Goal: Task Accomplishment & Management: Manage account settings

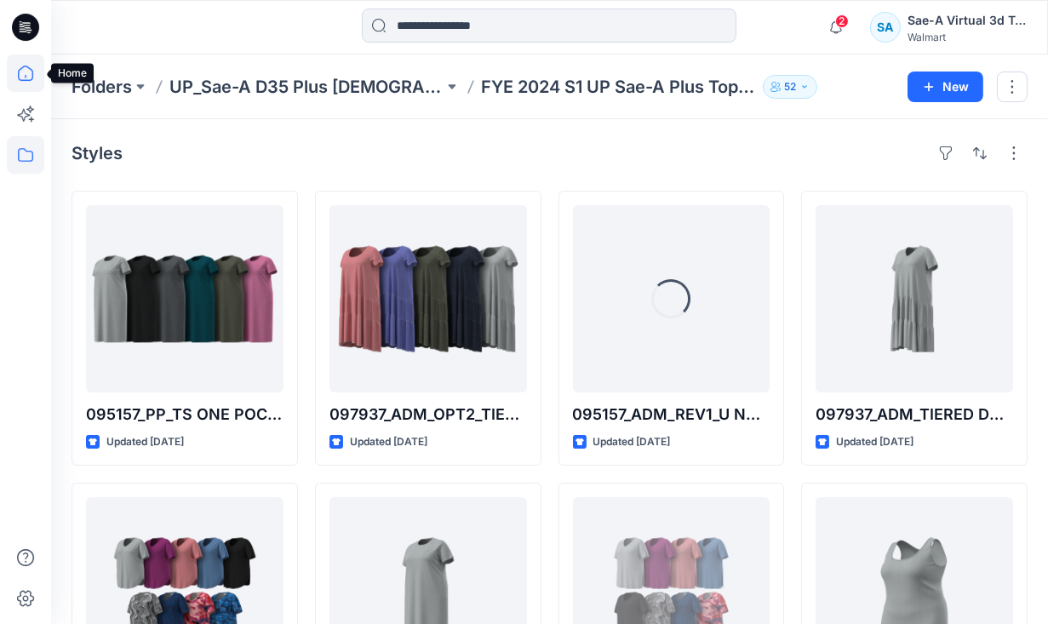
click at [26, 77] on icon at bounding box center [25, 76] width 1 height 3
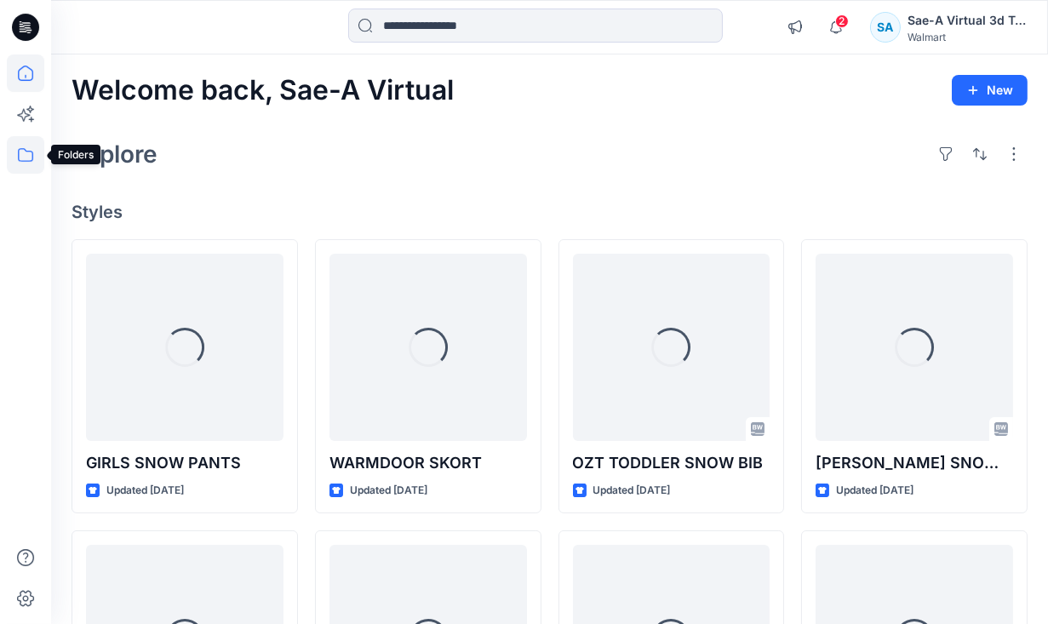
click at [29, 146] on icon at bounding box center [25, 154] width 37 height 37
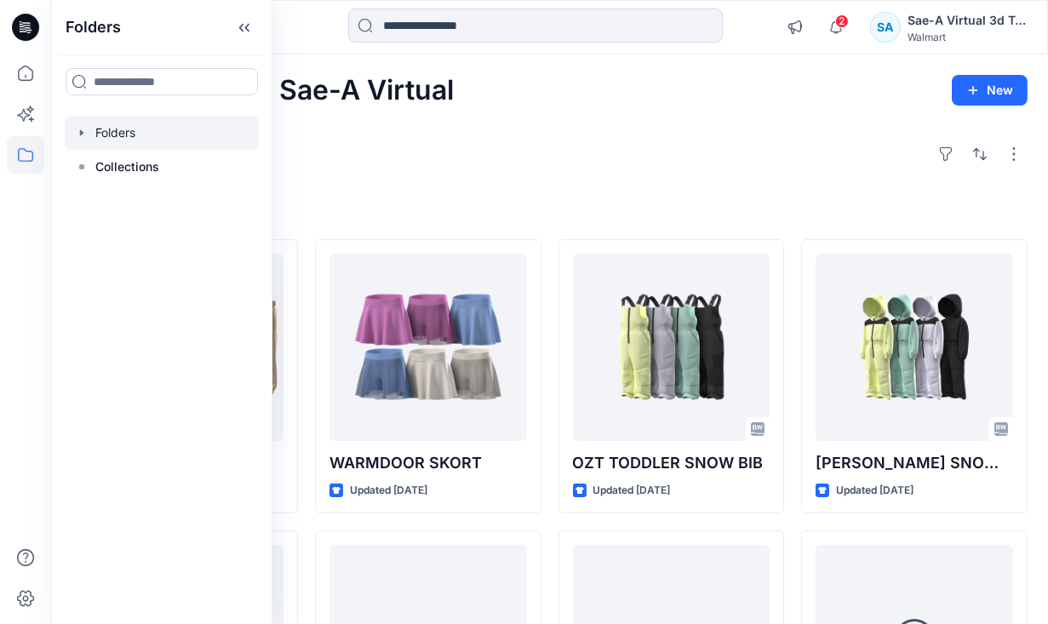
click at [82, 133] on icon "button" at bounding box center [81, 132] width 3 height 6
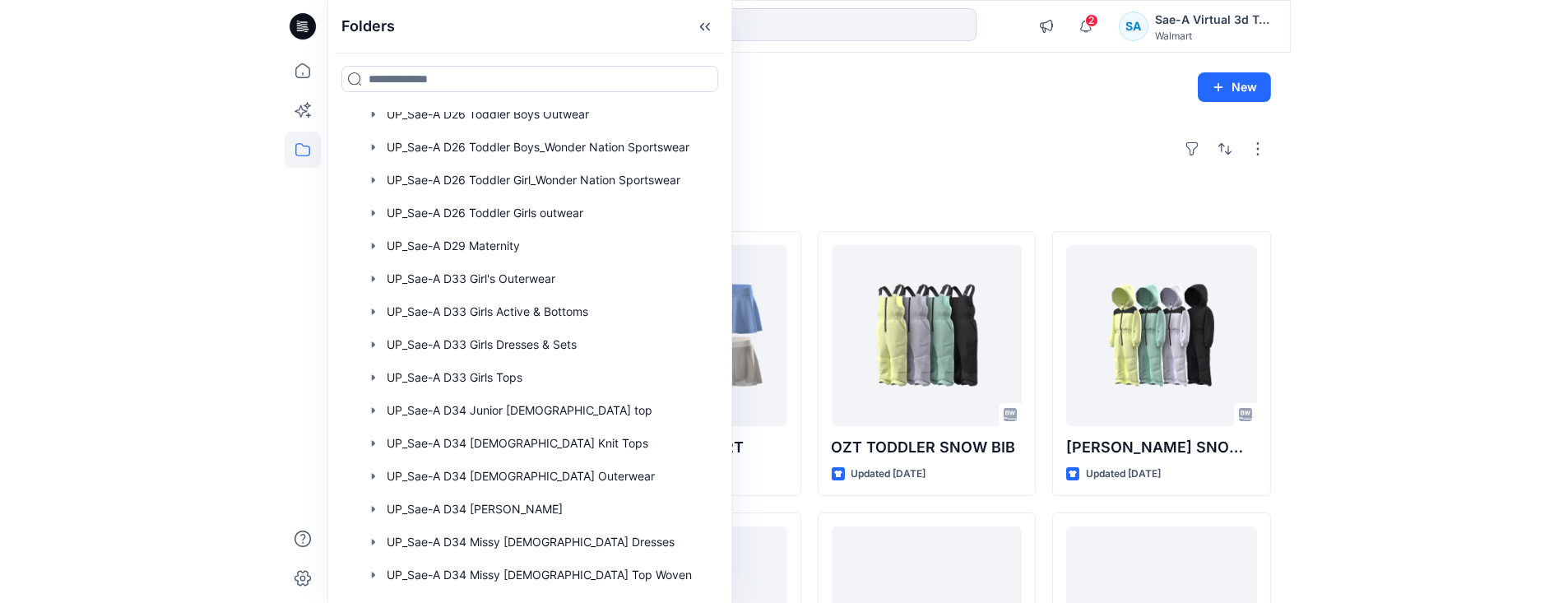
scroll to position [1272, 0]
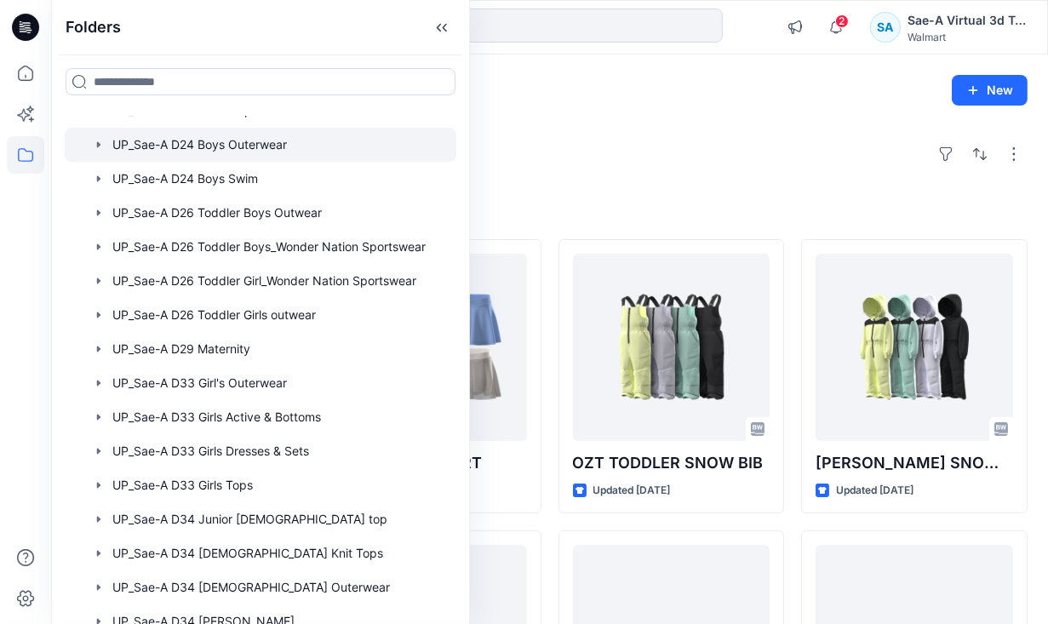
click at [267, 137] on div at bounding box center [261, 145] width 392 height 34
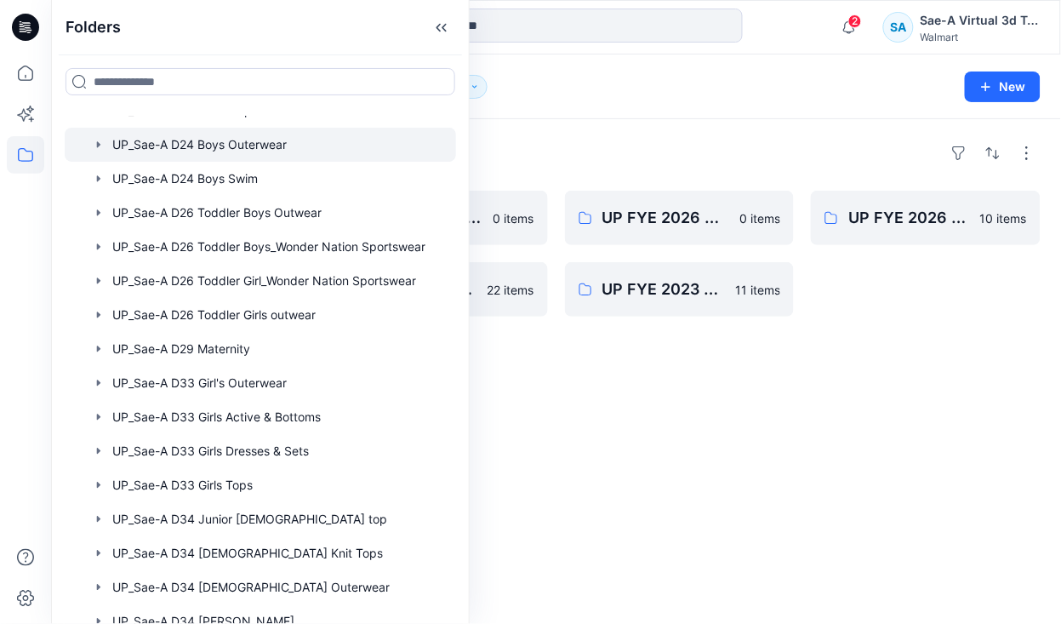
click at [718, 462] on div "Folders UP FYE 2027 S3 Sae-A D24 Boy Outerwear - Ozark Trail 0 items UP FYE 202…" at bounding box center [556, 371] width 1010 height 505
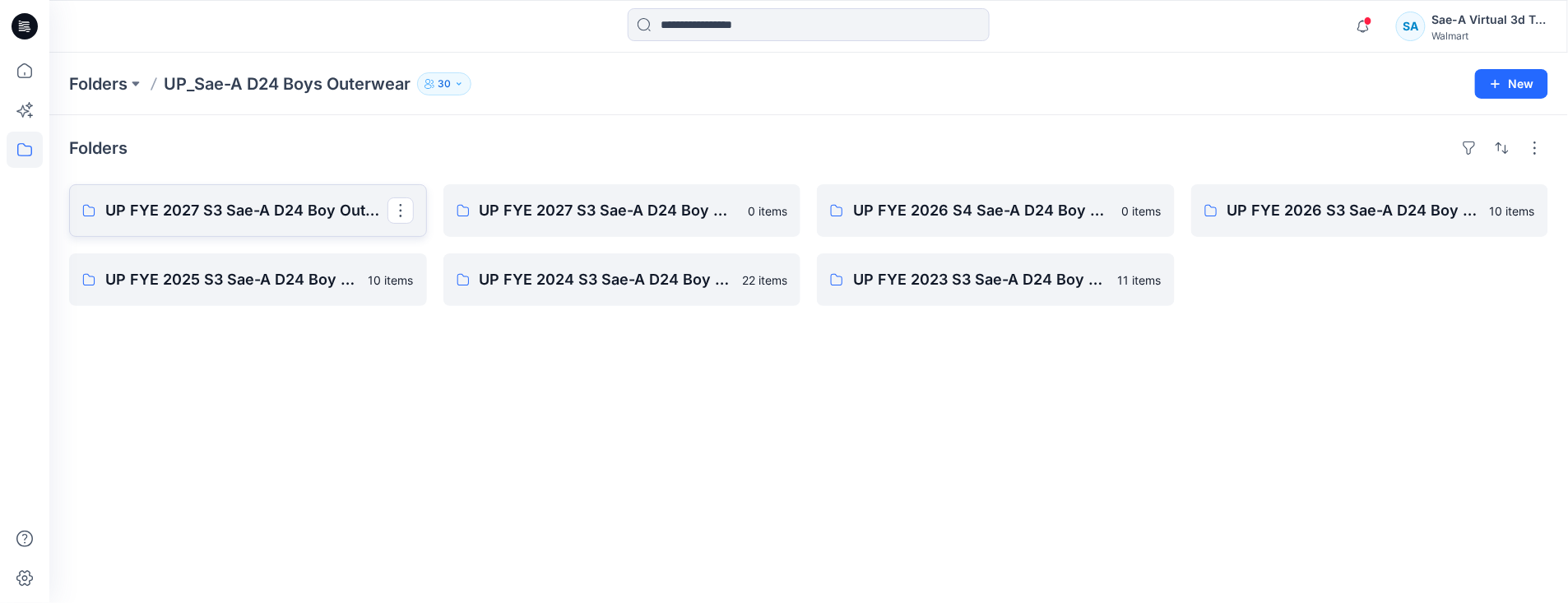
click at [230, 207] on p "UP FYE 2027 S3 Sae-A D24 Boy Outerwear - Ozark Trail" at bounding box center [247, 211] width 282 height 23
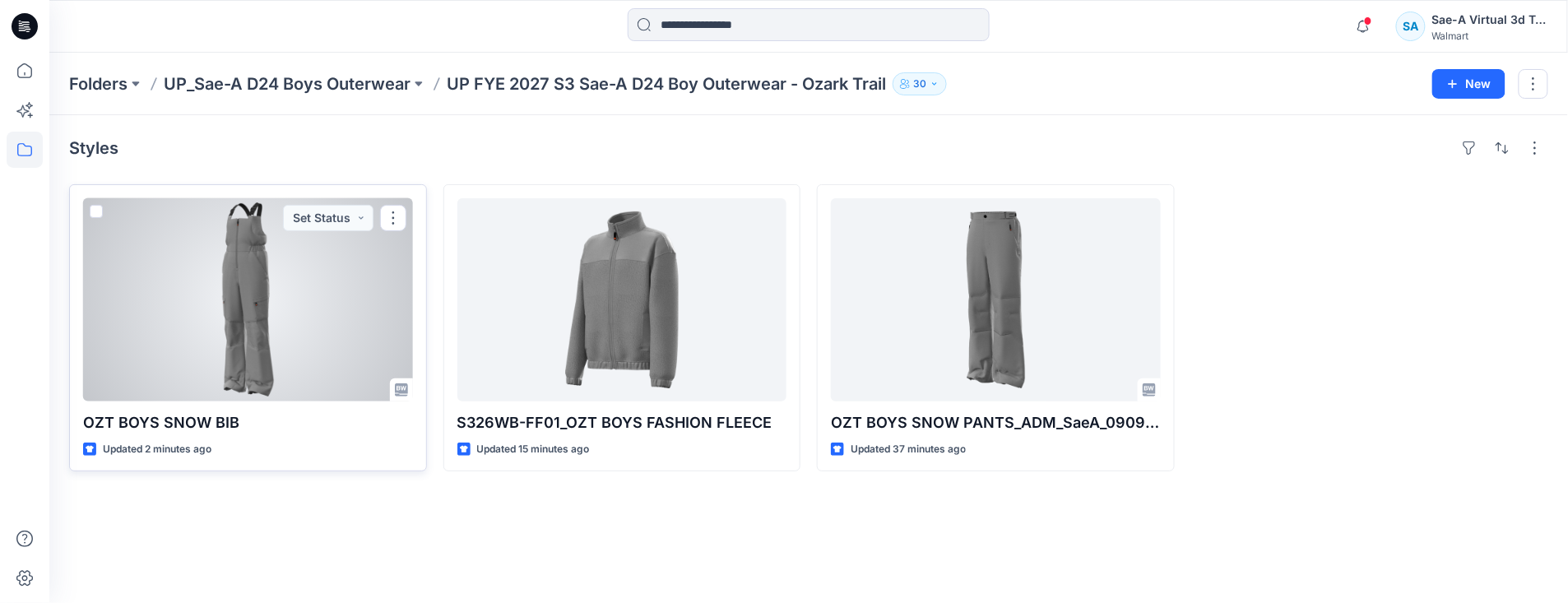
click at [324, 365] on div at bounding box center [247, 300] width 330 height 203
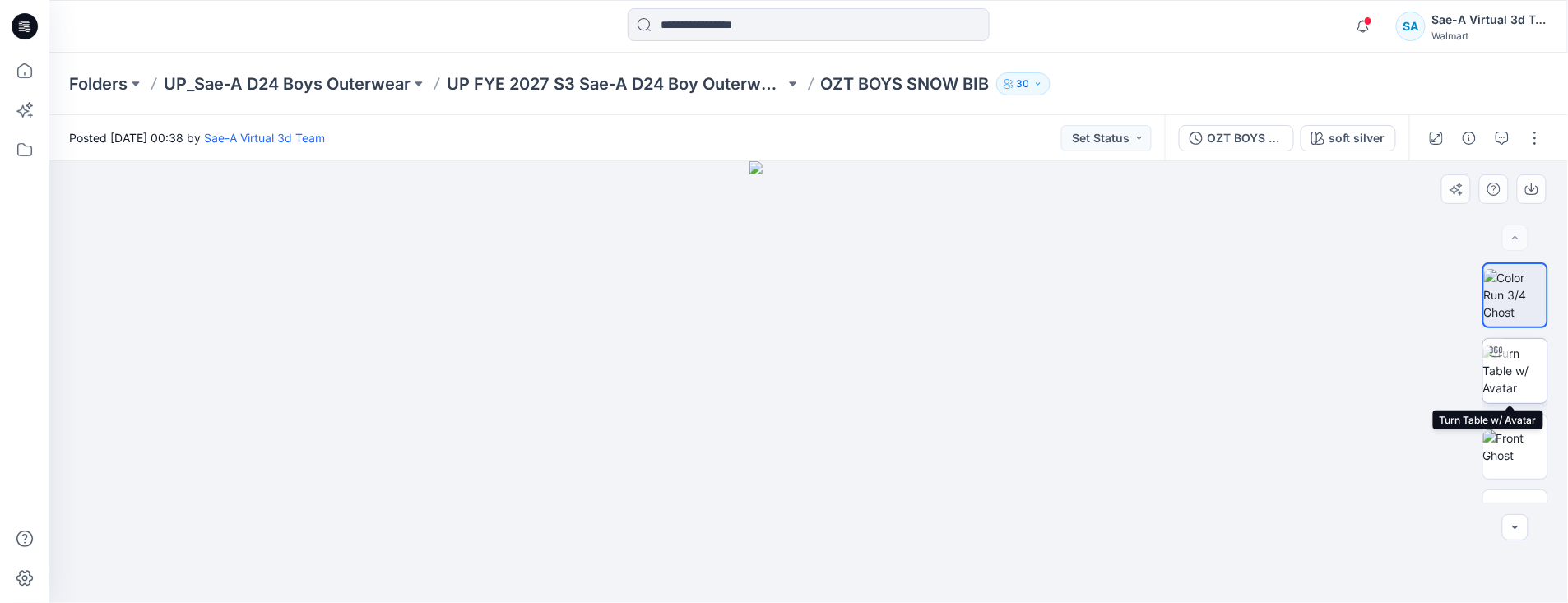
click at [1026, 383] on img at bounding box center [1516, 371] width 64 height 52
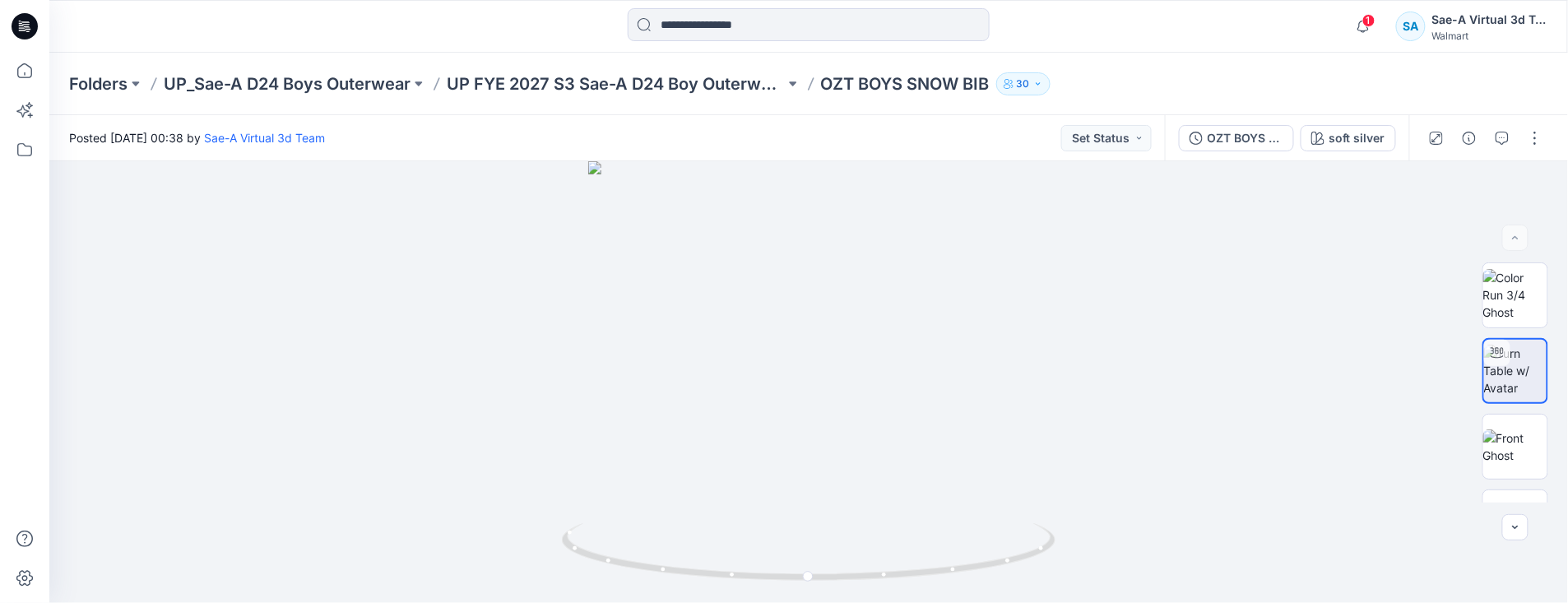
click at [778, 141] on div "Posted Monday, September 15, 2025 00:38 by Sae-A Virtual 3d Team Set Status" at bounding box center [607, 137] width 1116 height 45
click at [1544, 137] on button "button" at bounding box center [1535, 137] width 26 height 26
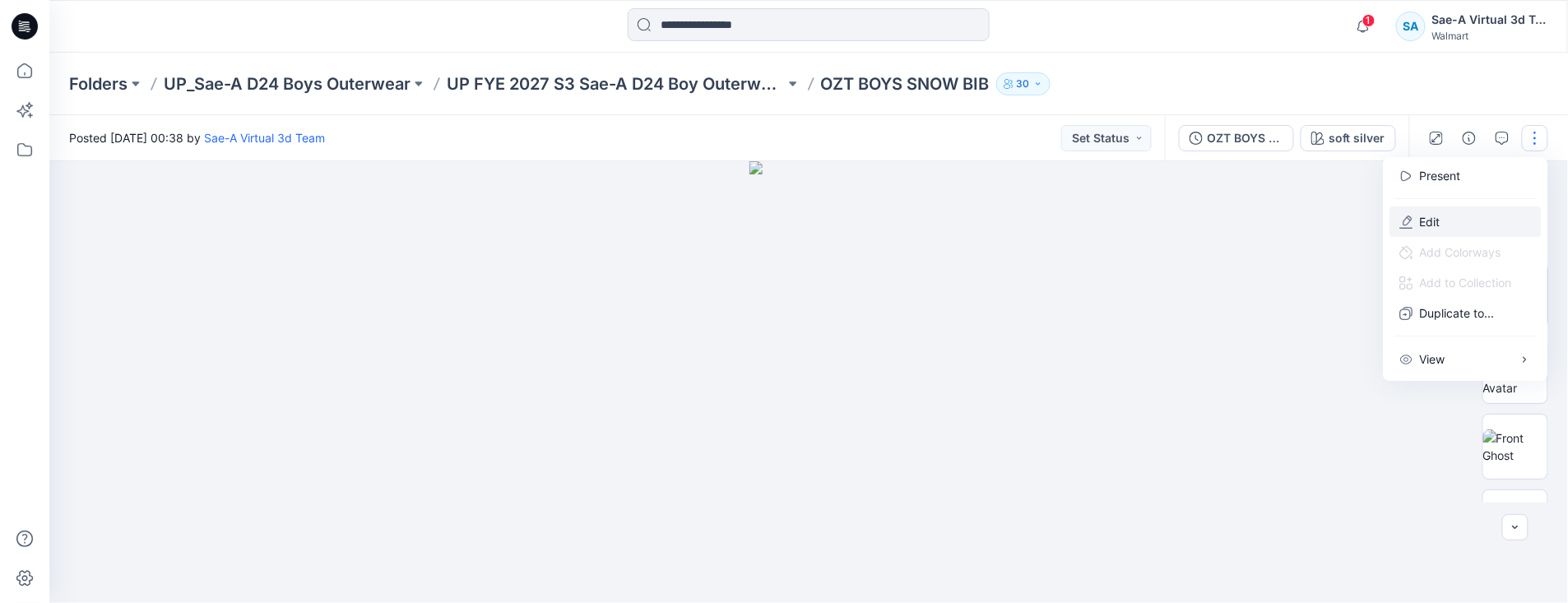
click at [1435, 226] on p "Edit" at bounding box center [1430, 221] width 20 height 17
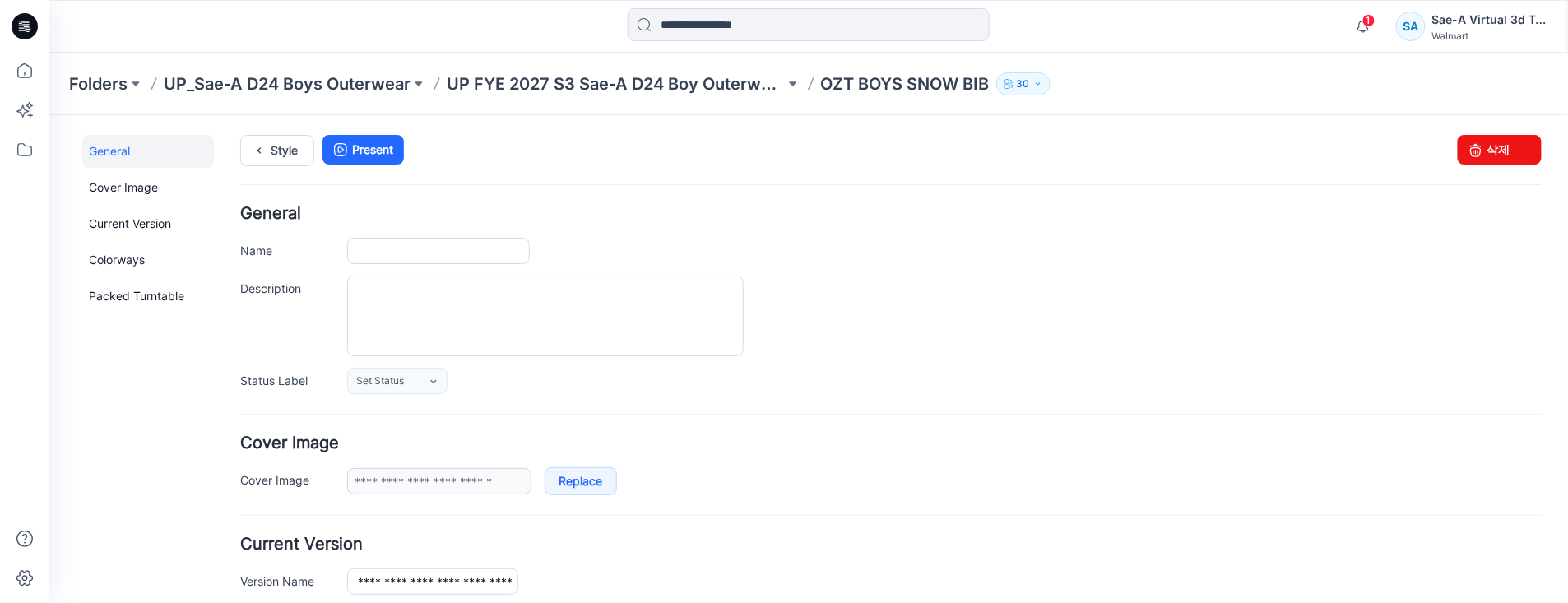
type input "**********"
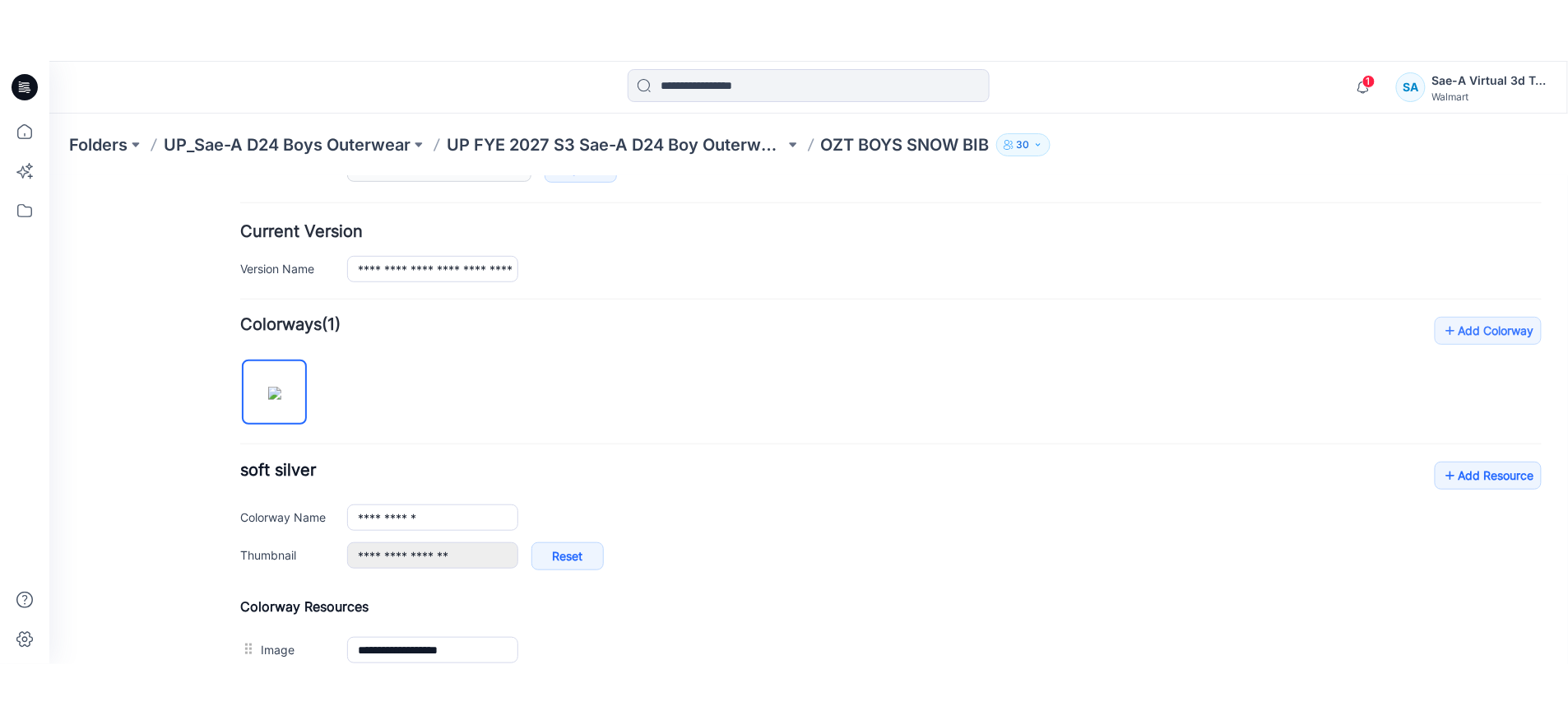
scroll to position [456, 0]
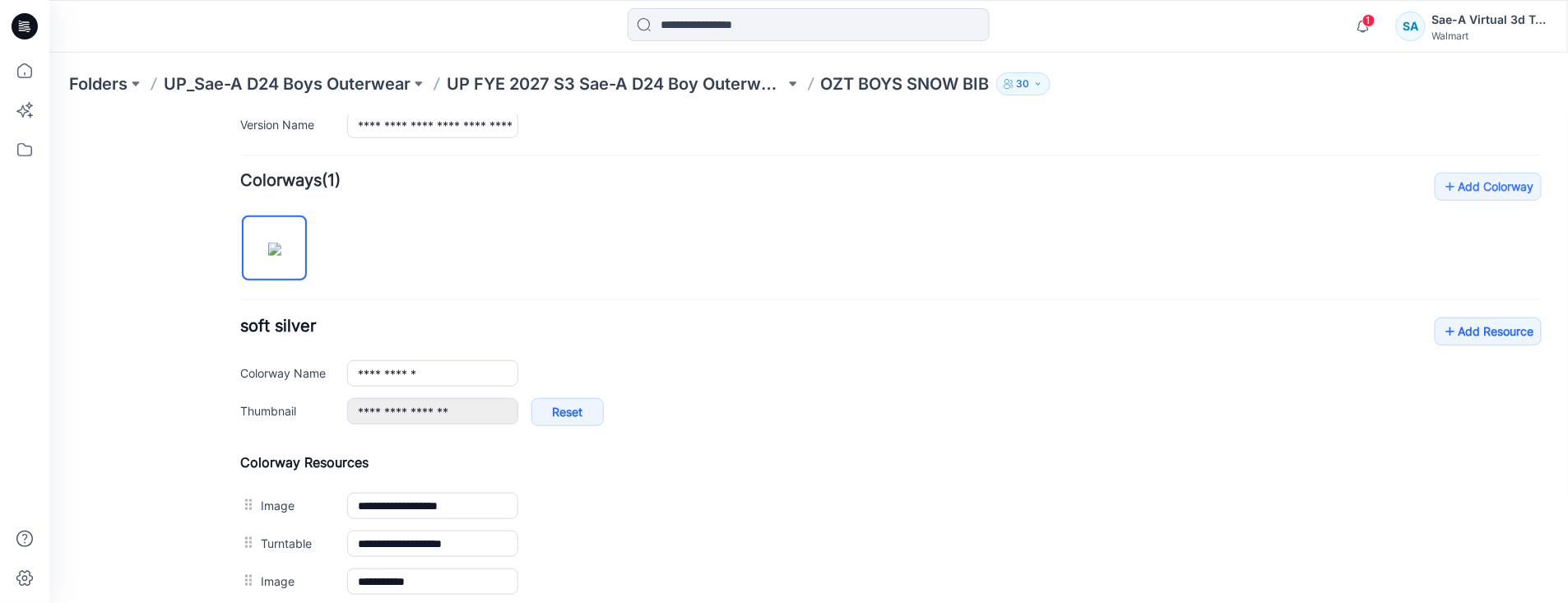
click at [545, 602] on html "< Back 1 Sae-A Virtual 3d Team Profile Sae-A Virtual 3d Team Personal Settings …" at bounding box center [807, 290] width 1519 height 1265
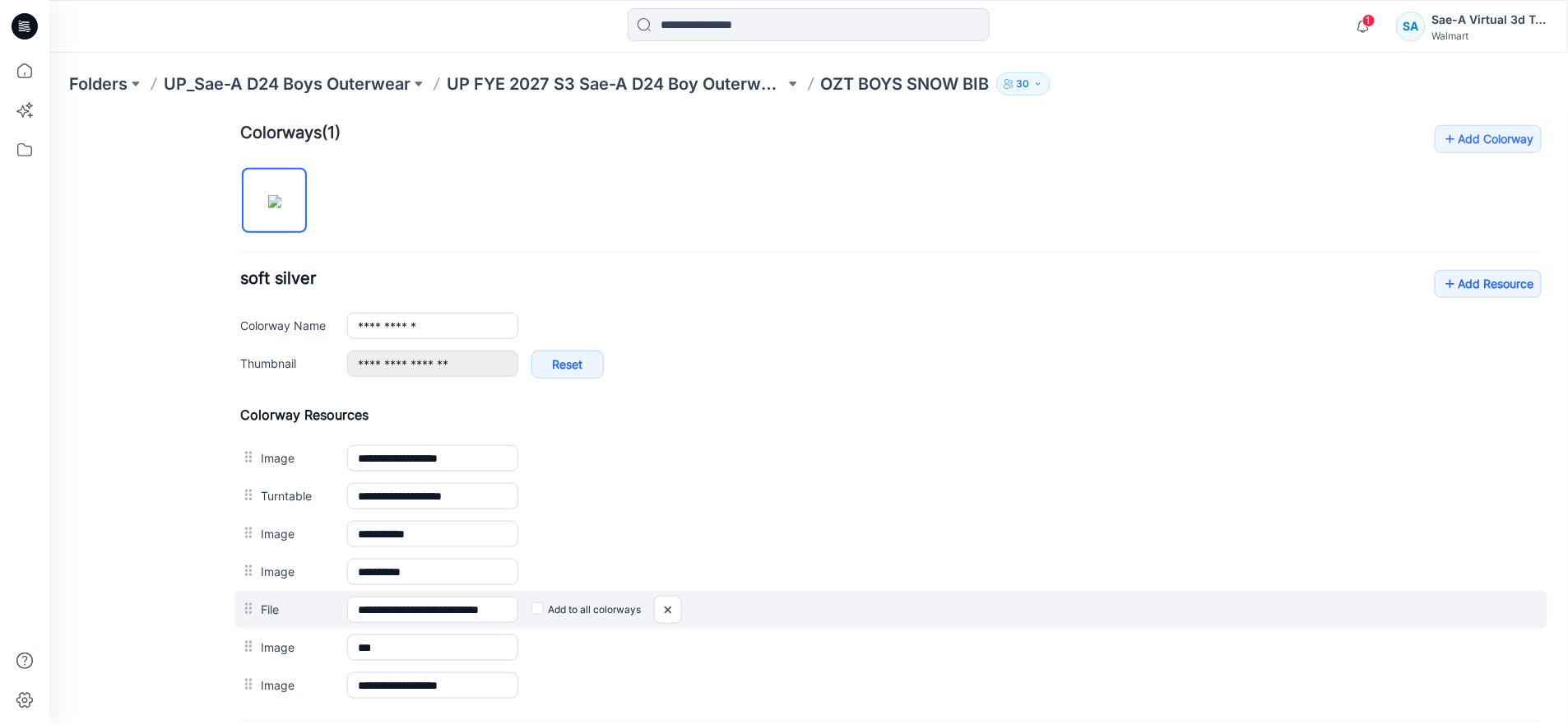
scroll to position [548, 0]
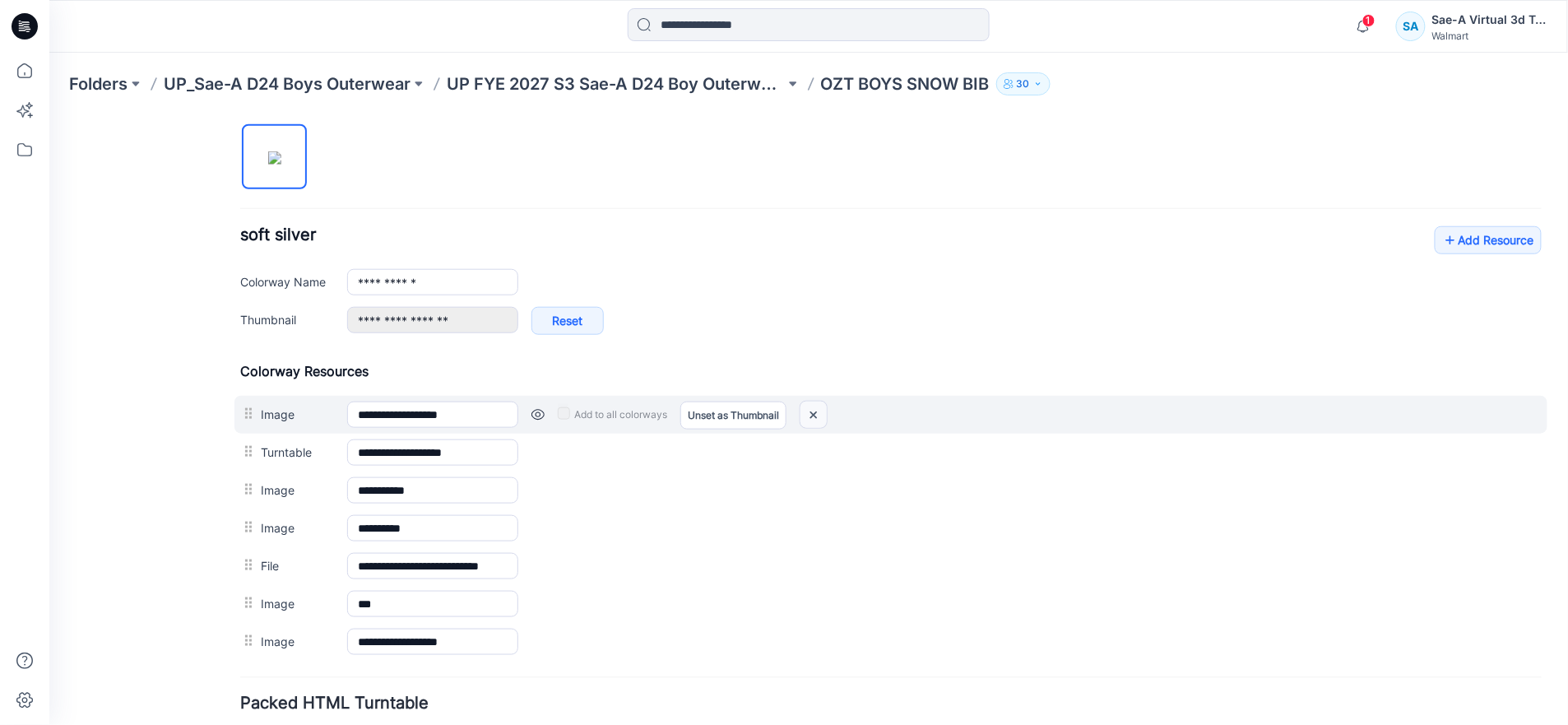
drag, startPoint x: 810, startPoint y: 415, endPoint x: 915, endPoint y: 214, distance: 226.8
click at [810, 415] on img at bounding box center [812, 415] width 26 height 27
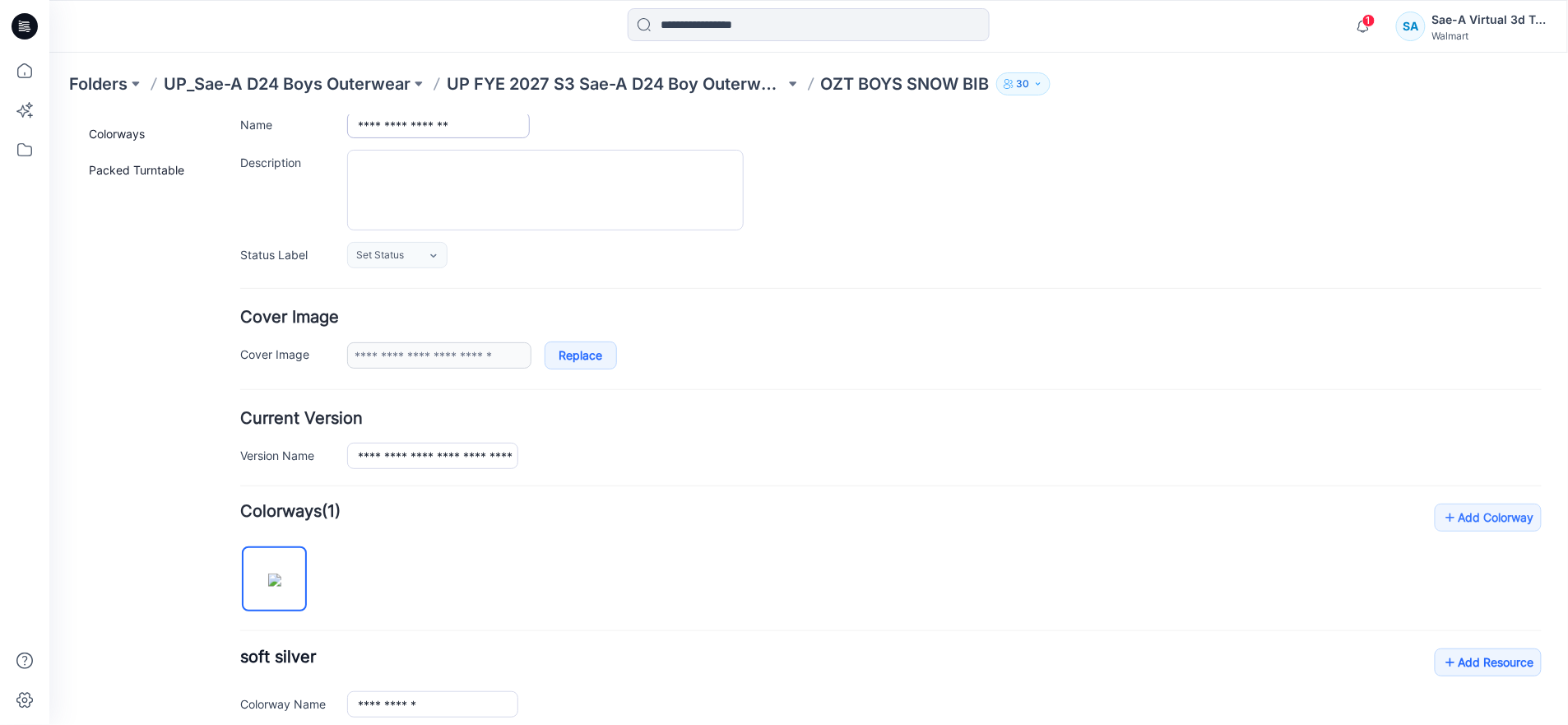
scroll to position [0, 0]
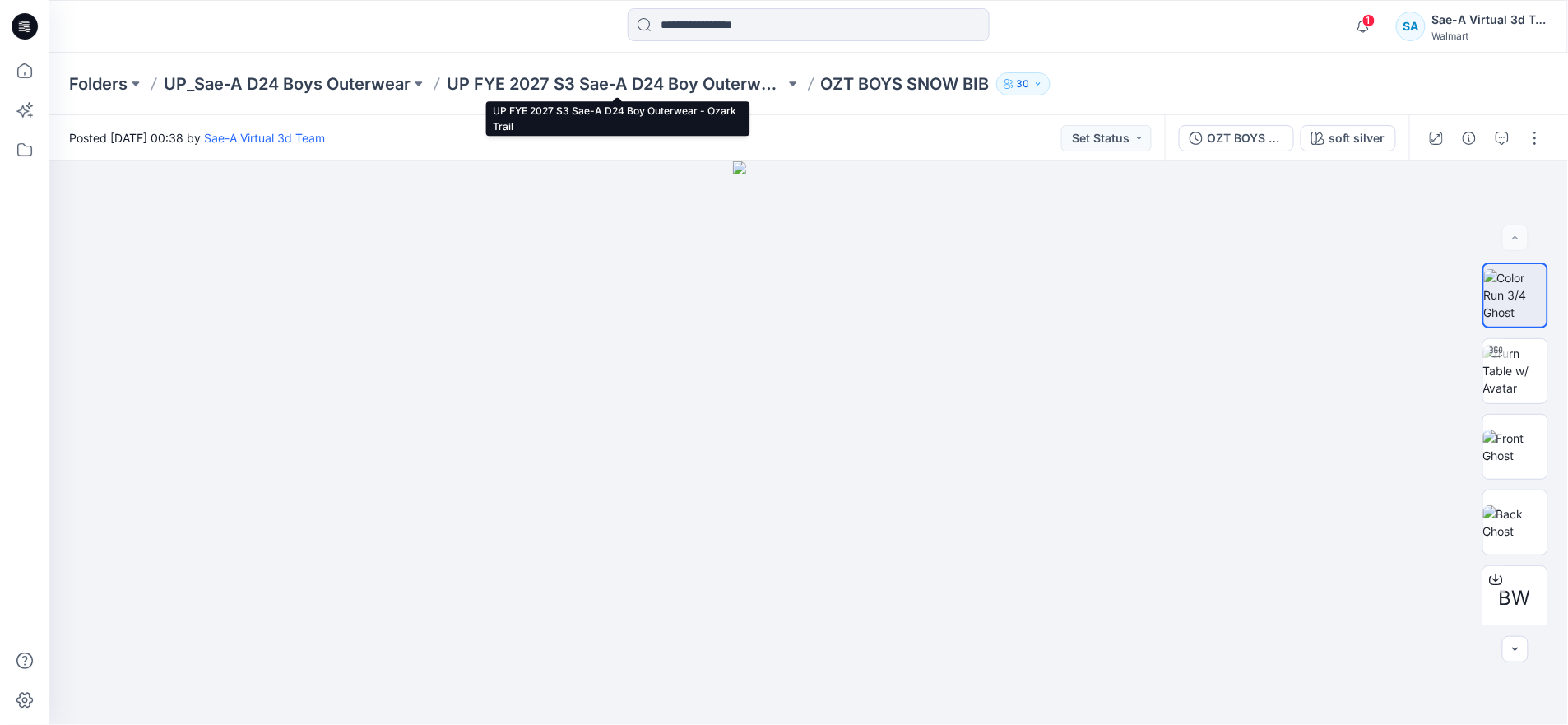
click at [680, 84] on p "UP FYE 2027 S3 Sae-A D24 Boy Outerwear - Ozark Trail" at bounding box center [616, 84] width 338 height 23
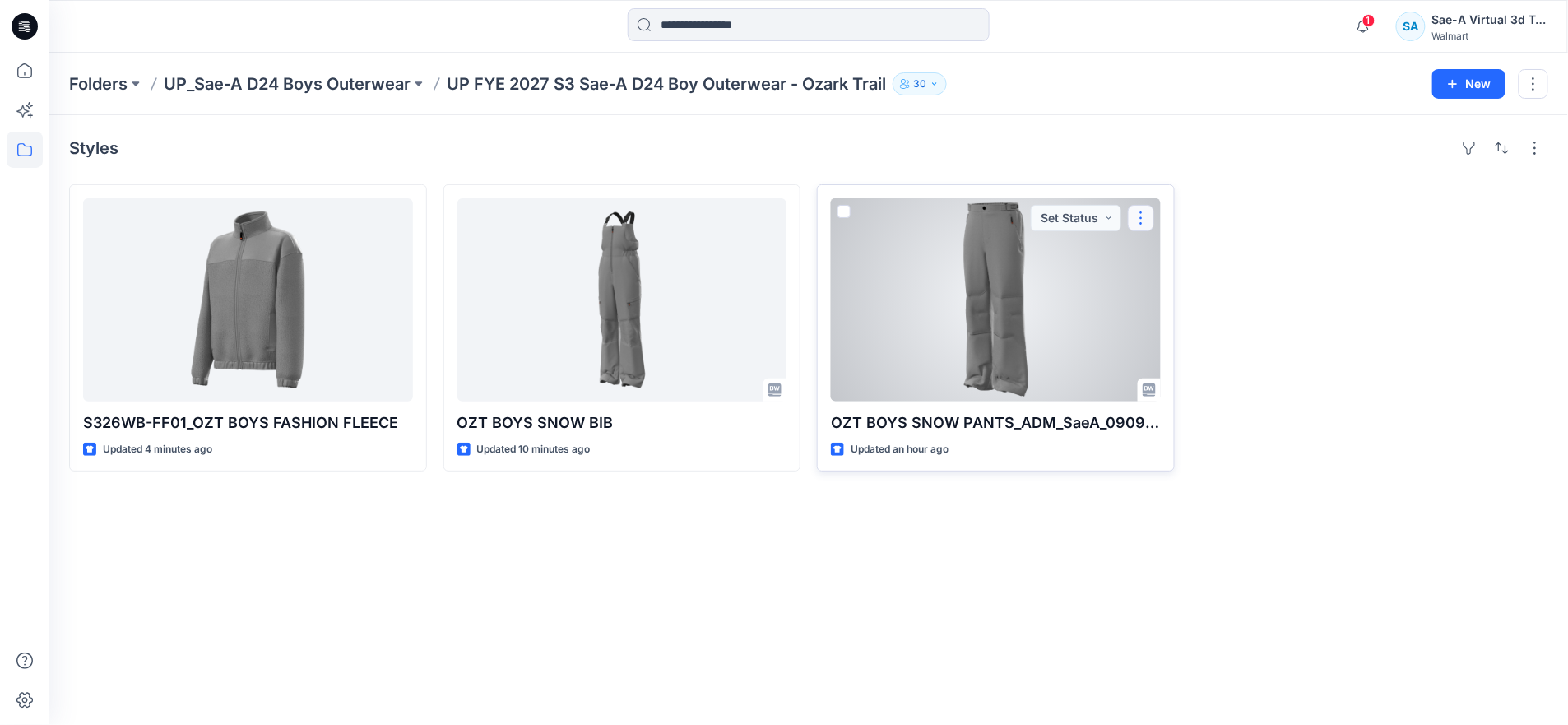
click at [1142, 217] on button "button" at bounding box center [1141, 218] width 26 height 26
click at [1162, 251] on p "Edit" at bounding box center [1171, 256] width 20 height 17
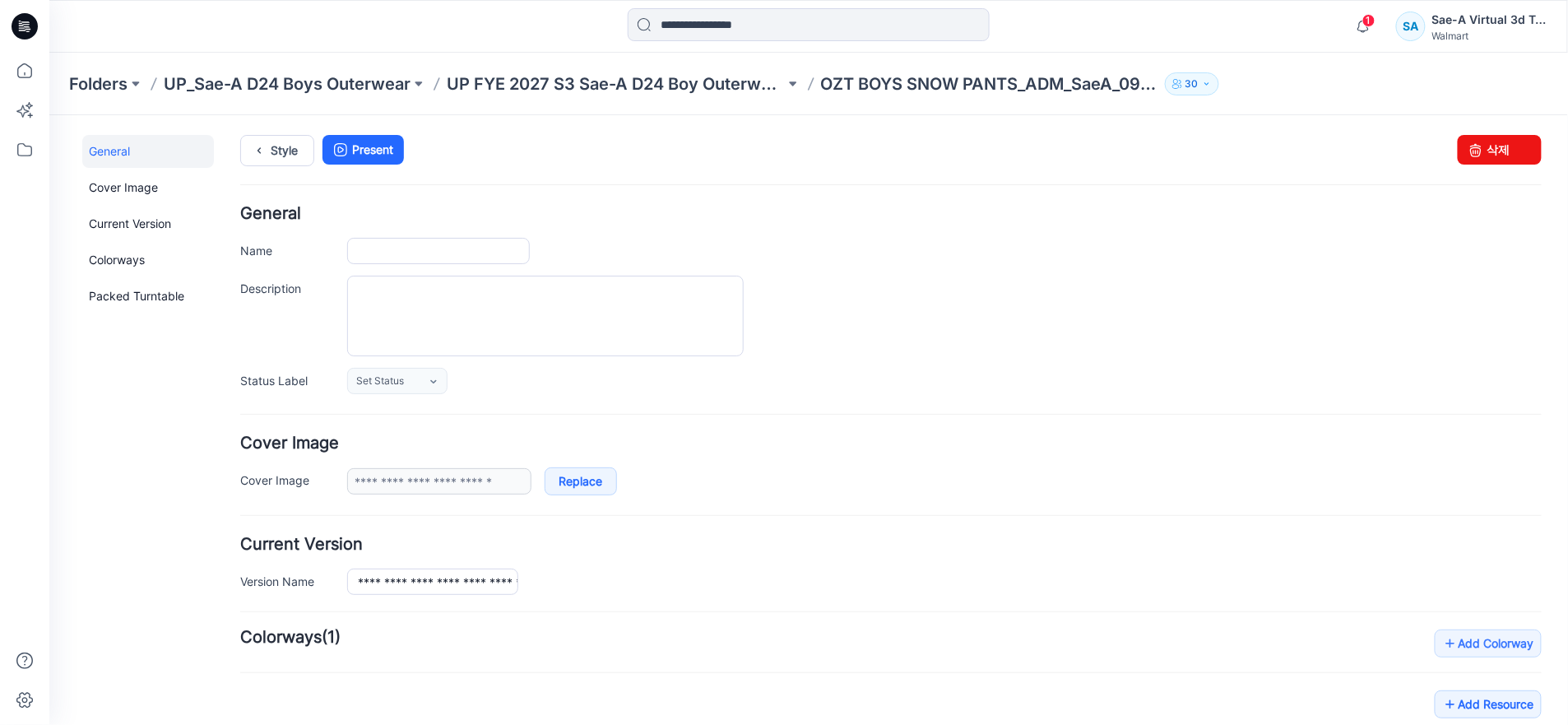
type input "**********"
drag, startPoint x: 516, startPoint y: 250, endPoint x: 740, endPoint y: 250, distance: 224.0
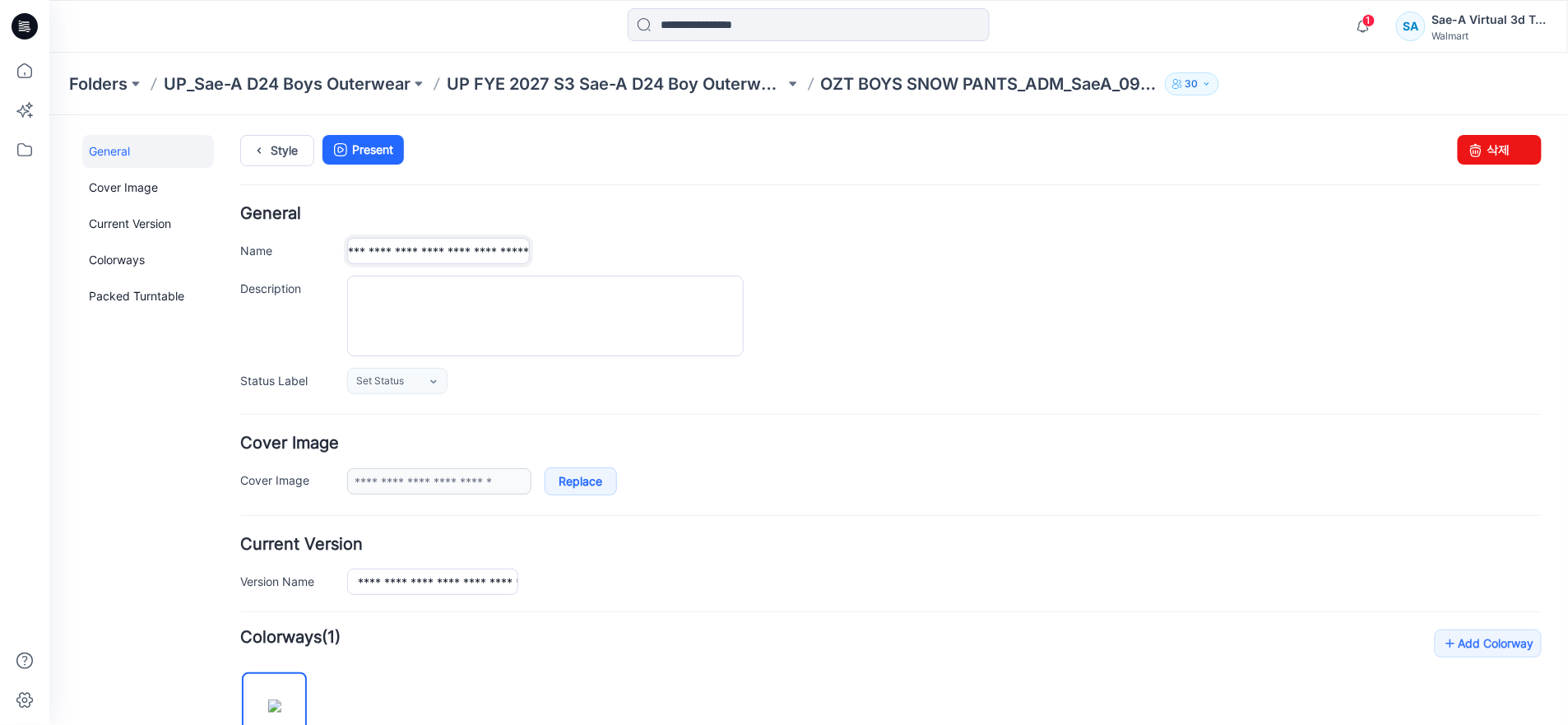
click at [740, 250] on div "**********" at bounding box center [944, 249] width 1195 height 26
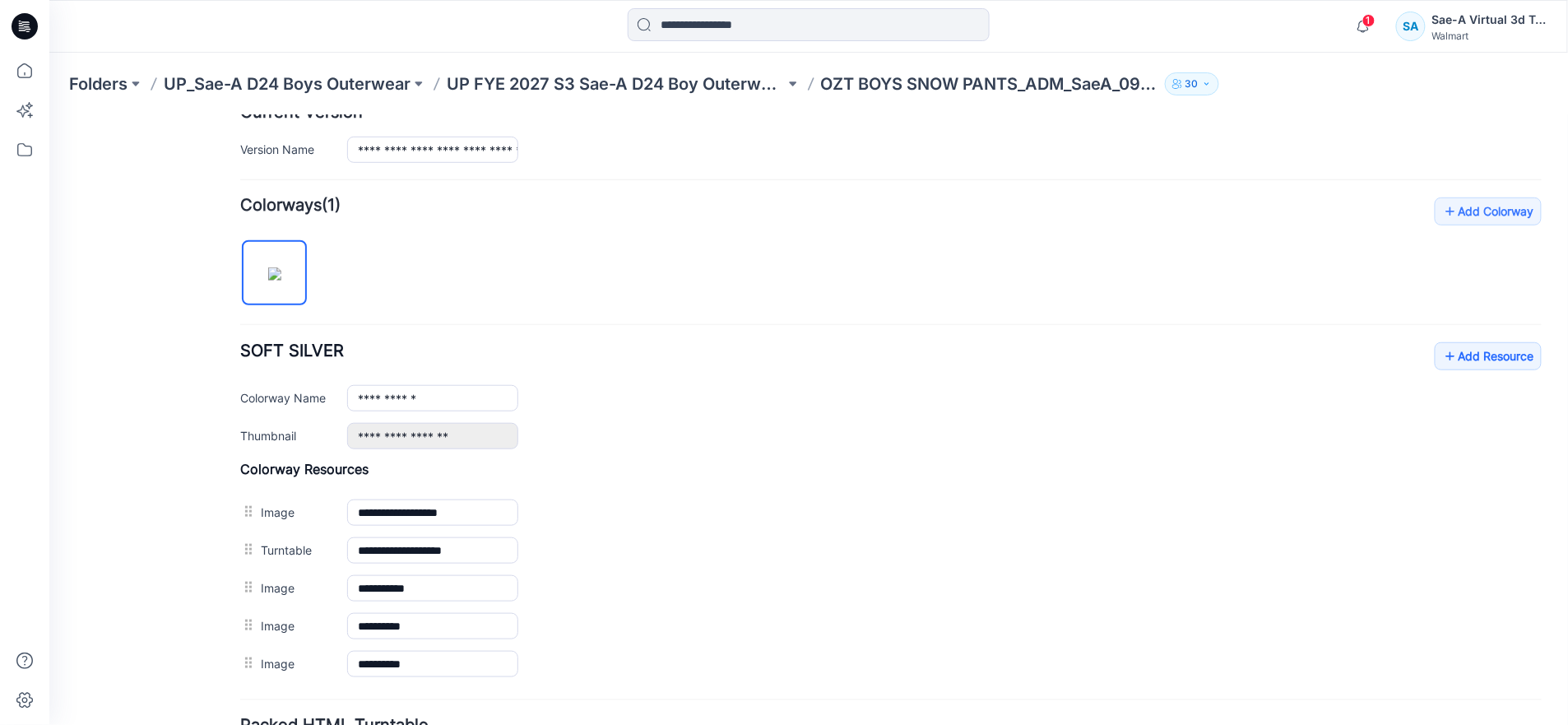
scroll to position [456, 0]
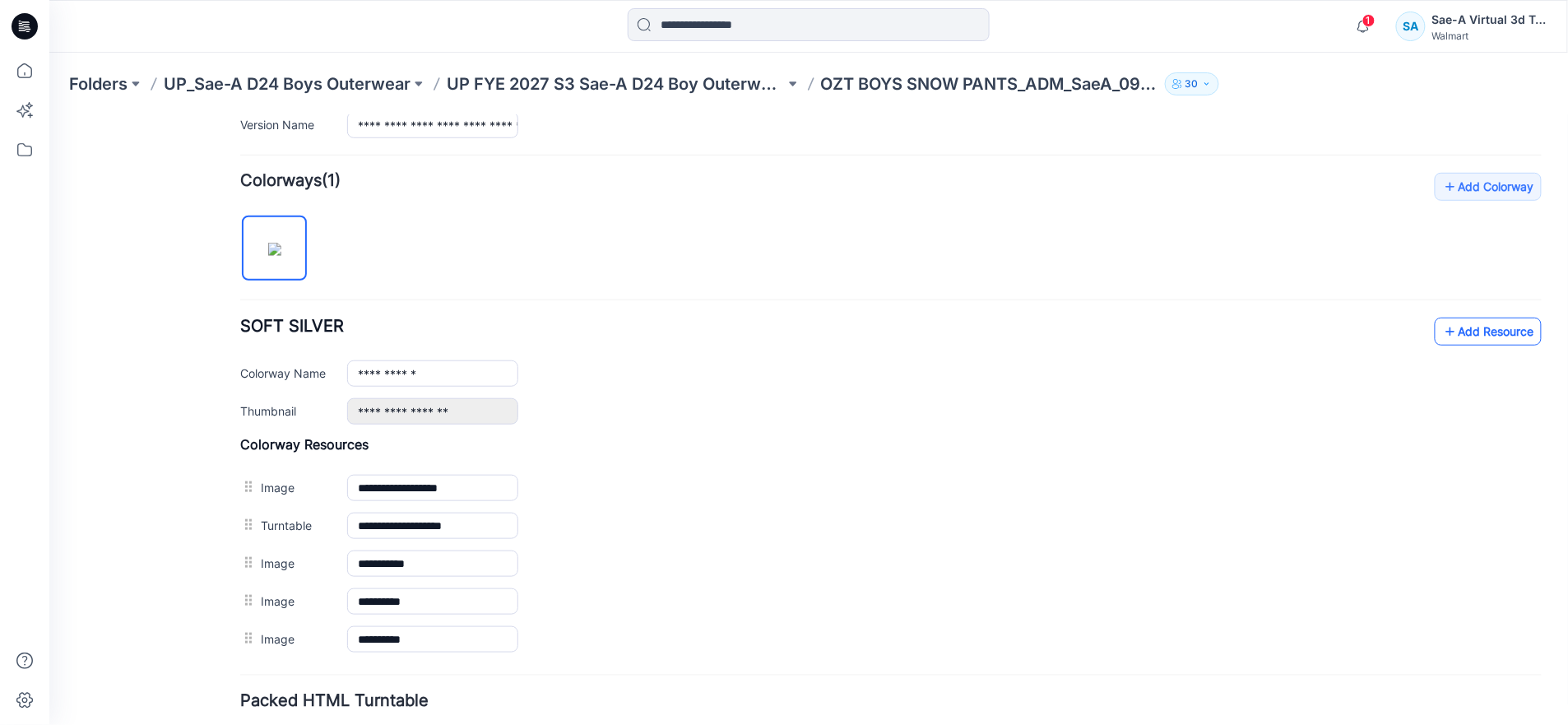
type input "**********"
click at [1444, 327] on link "Add Resource" at bounding box center [1488, 331] width 107 height 28
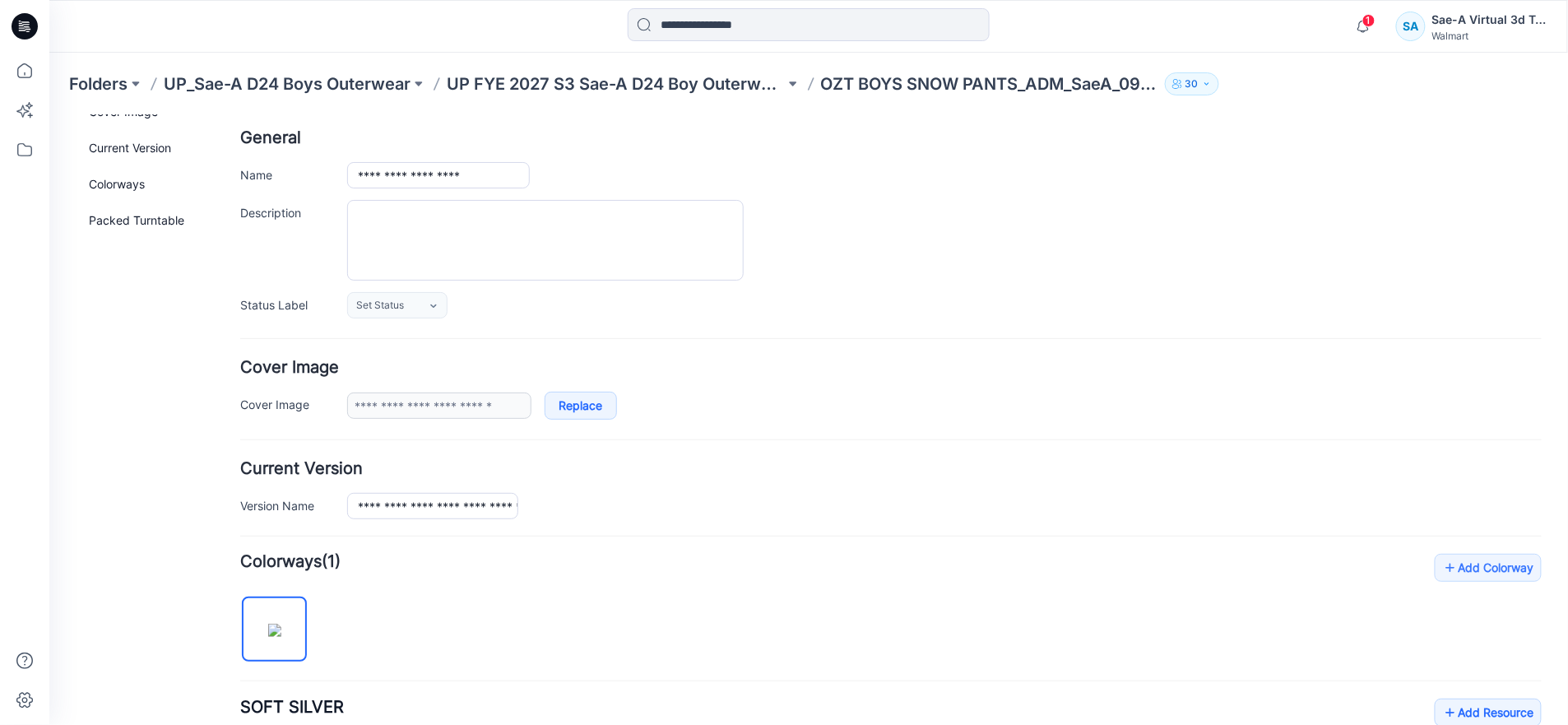
scroll to position [0, 0]
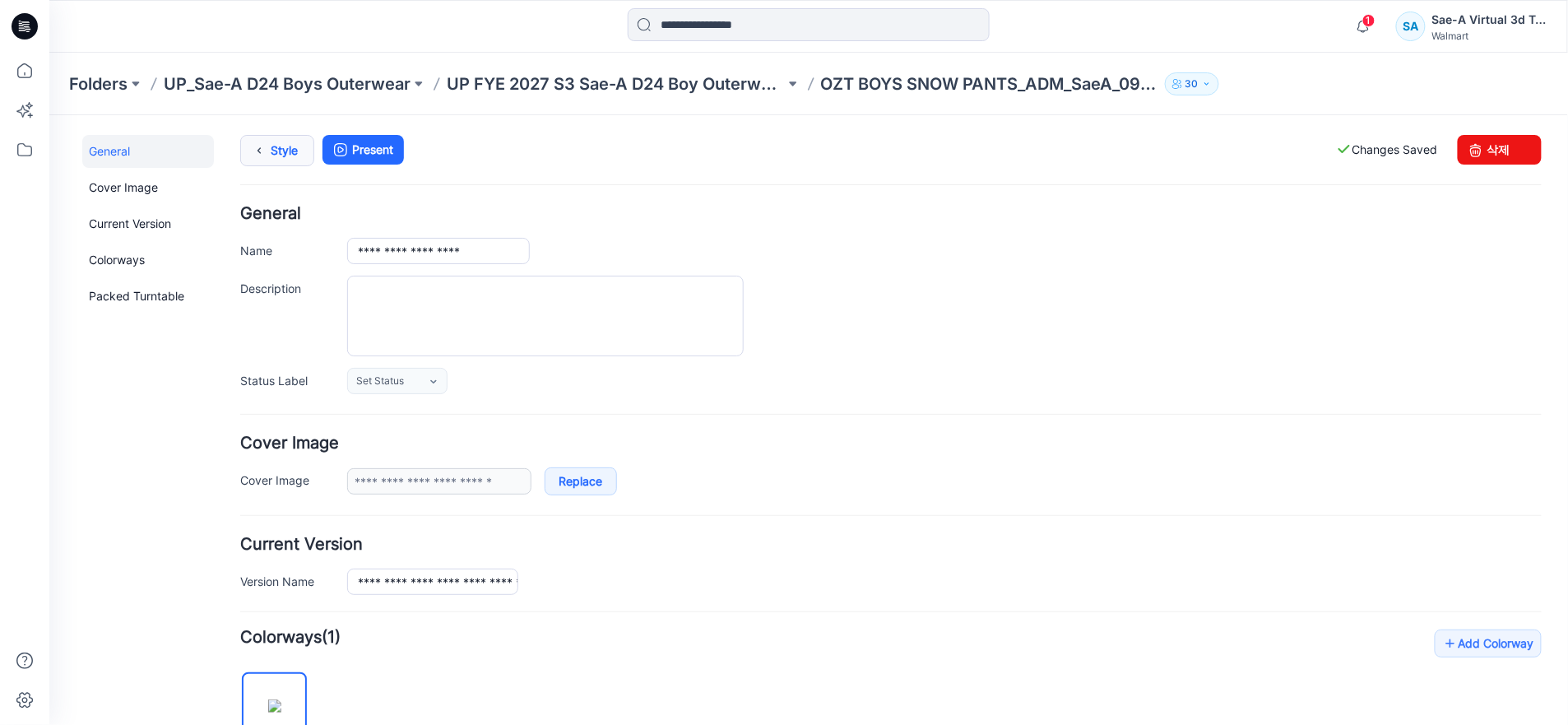
click at [283, 158] on link "Style" at bounding box center [276, 150] width 74 height 31
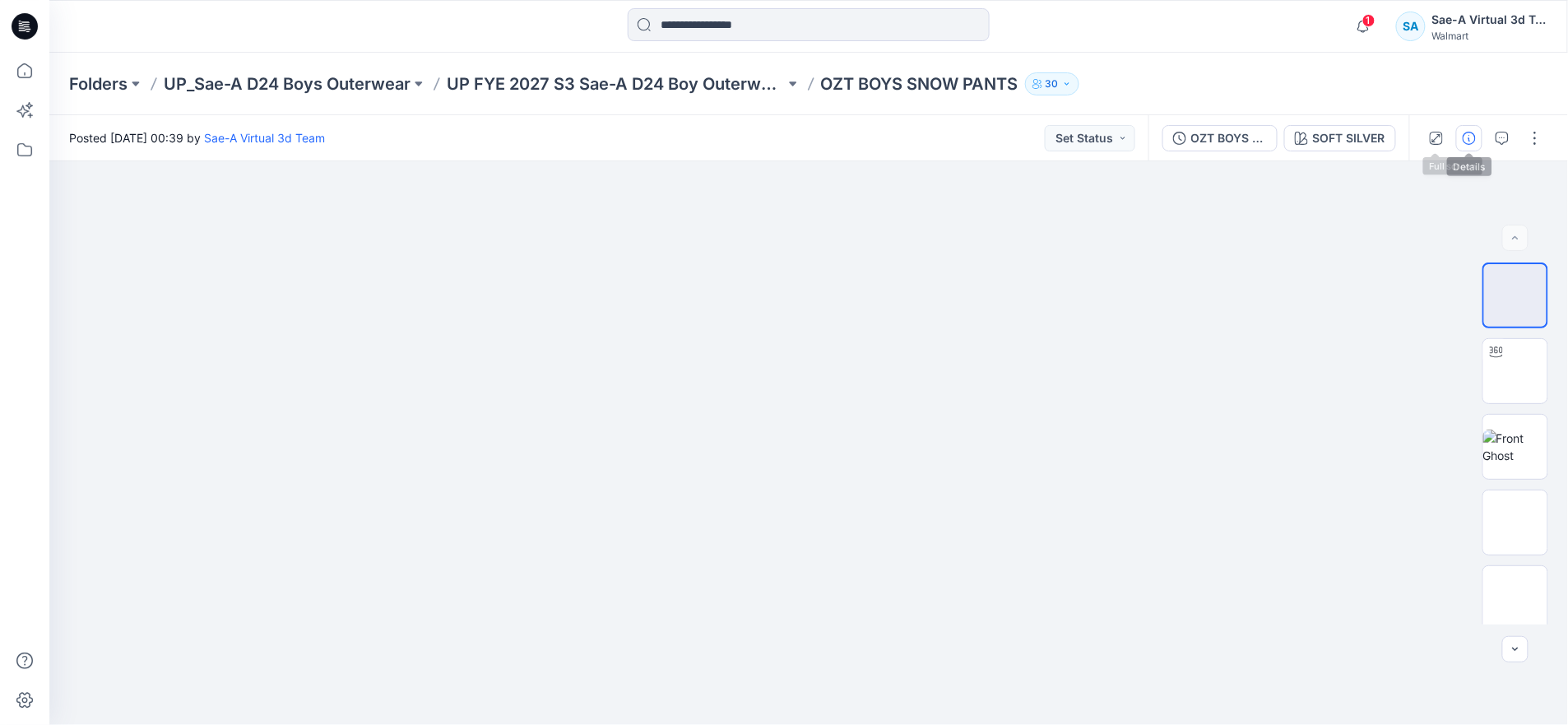
click at [1468, 136] on icon "button" at bounding box center [1469, 138] width 14 height 14
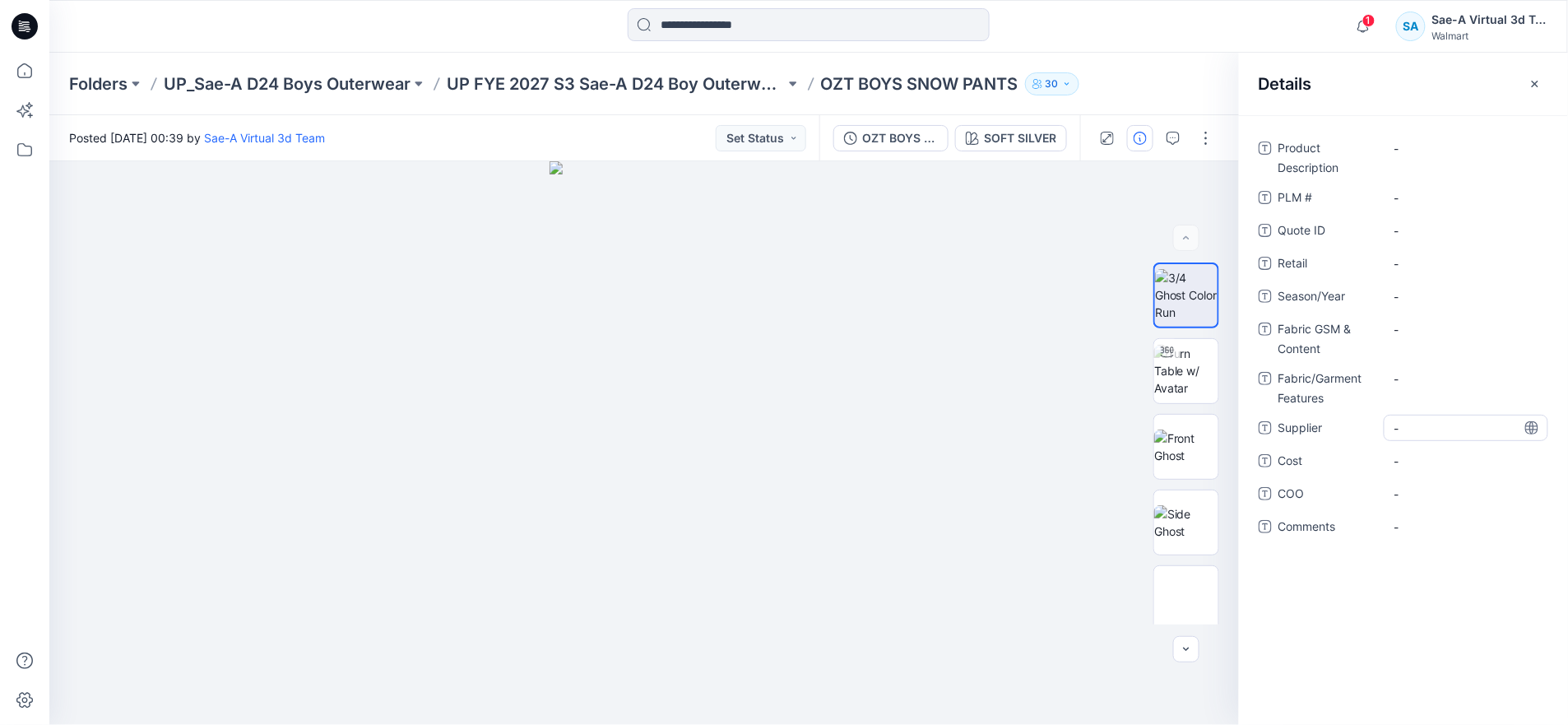
click at [1435, 420] on span "-" at bounding box center [1466, 428] width 143 height 17
type textarea "****"
click at [1426, 305] on div "-" at bounding box center [1466, 296] width 164 height 26
type textarea "*****"
click at [1436, 144] on Description "-" at bounding box center [1466, 149] width 143 height 17
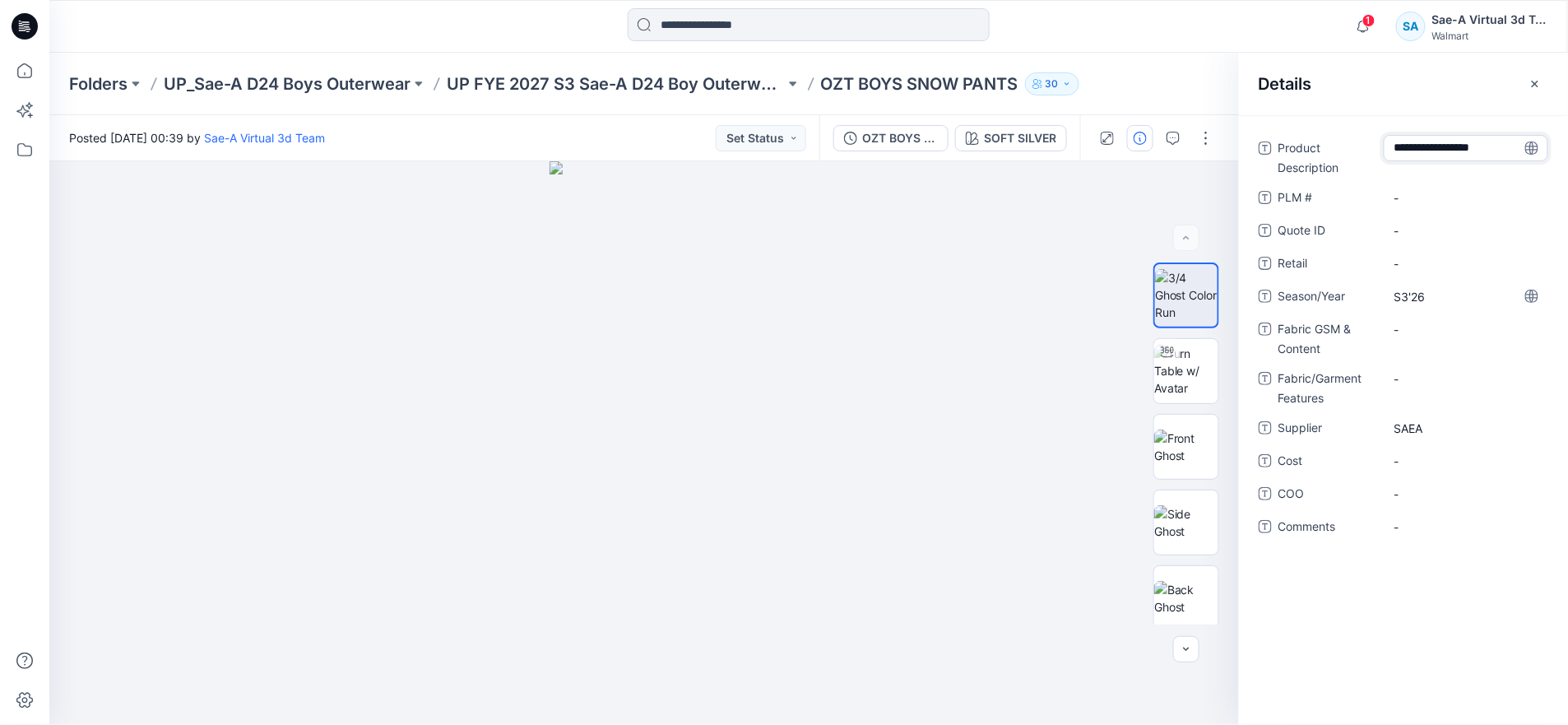
type textarea "**********"
click at [1421, 262] on span "-" at bounding box center [1466, 264] width 143 height 17
click at [1424, 331] on Content "-" at bounding box center [1466, 330] width 143 height 17
type textarea "**********"
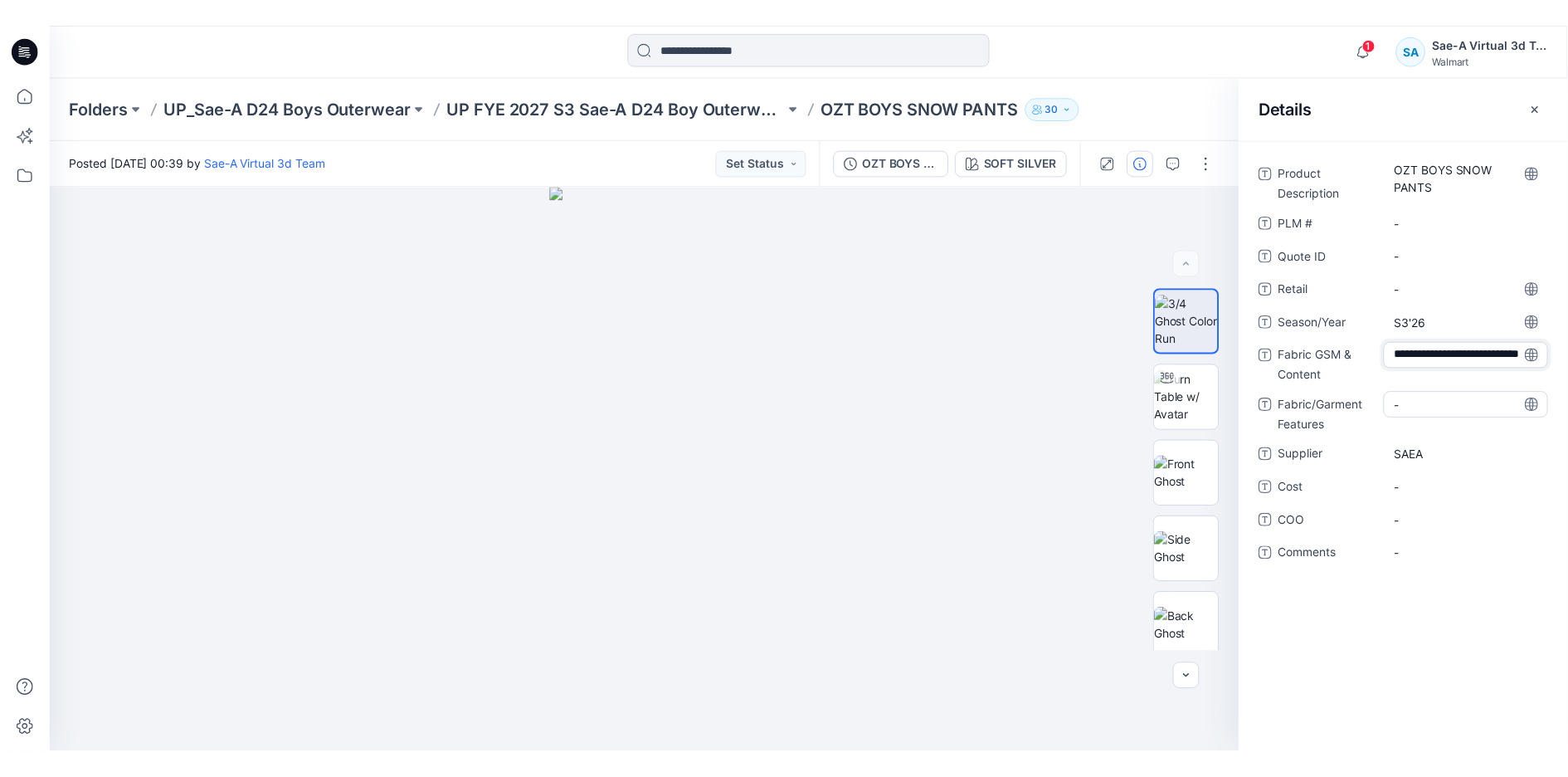
scroll to position [28, 0]
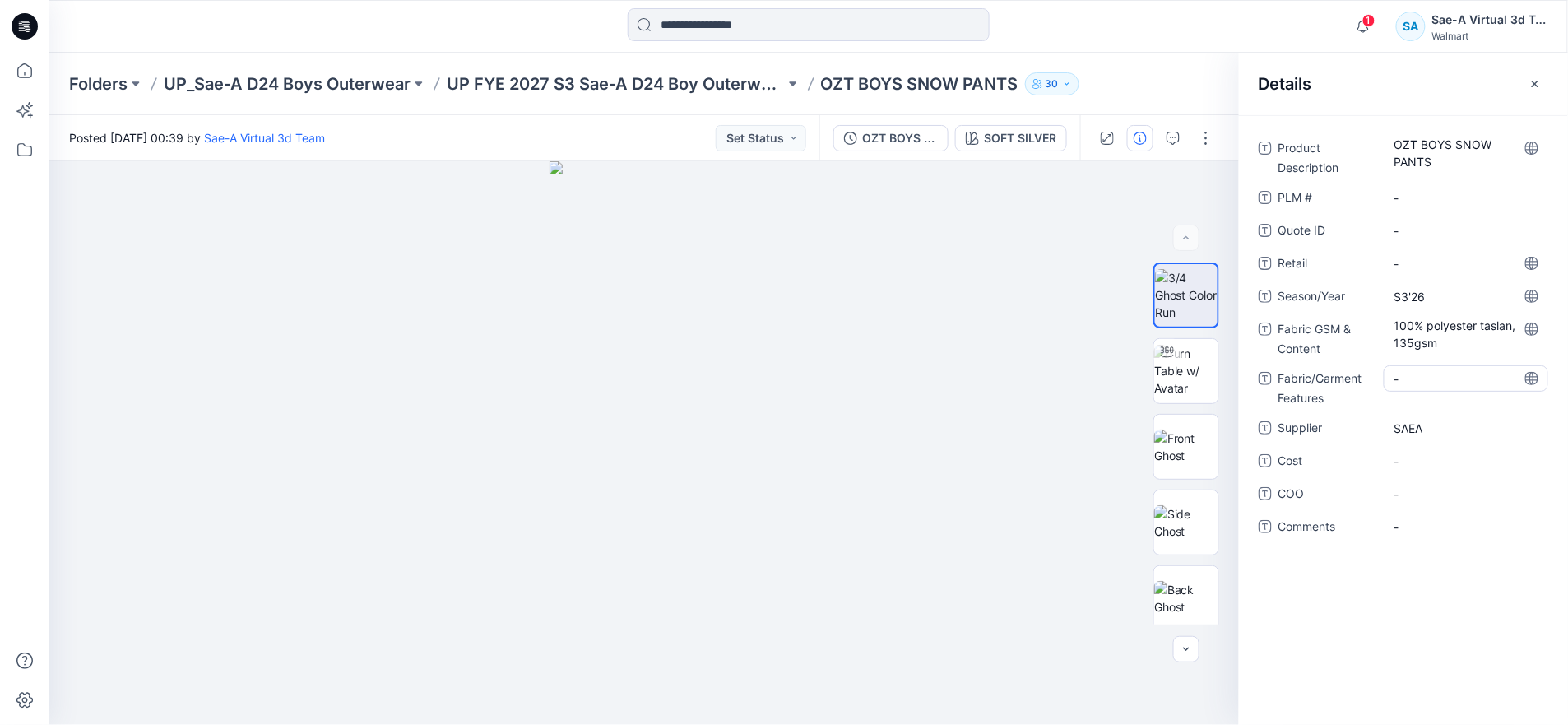
click at [1437, 389] on div "-" at bounding box center [1466, 378] width 164 height 26
click at [1415, 547] on div "Product Description OZT BOYS SNOW PANTS PLM # - Quote ID - Retail - Season/Year…" at bounding box center [1404, 347] width 290 height 424
click at [1545, 85] on button "button" at bounding box center [1535, 83] width 26 height 26
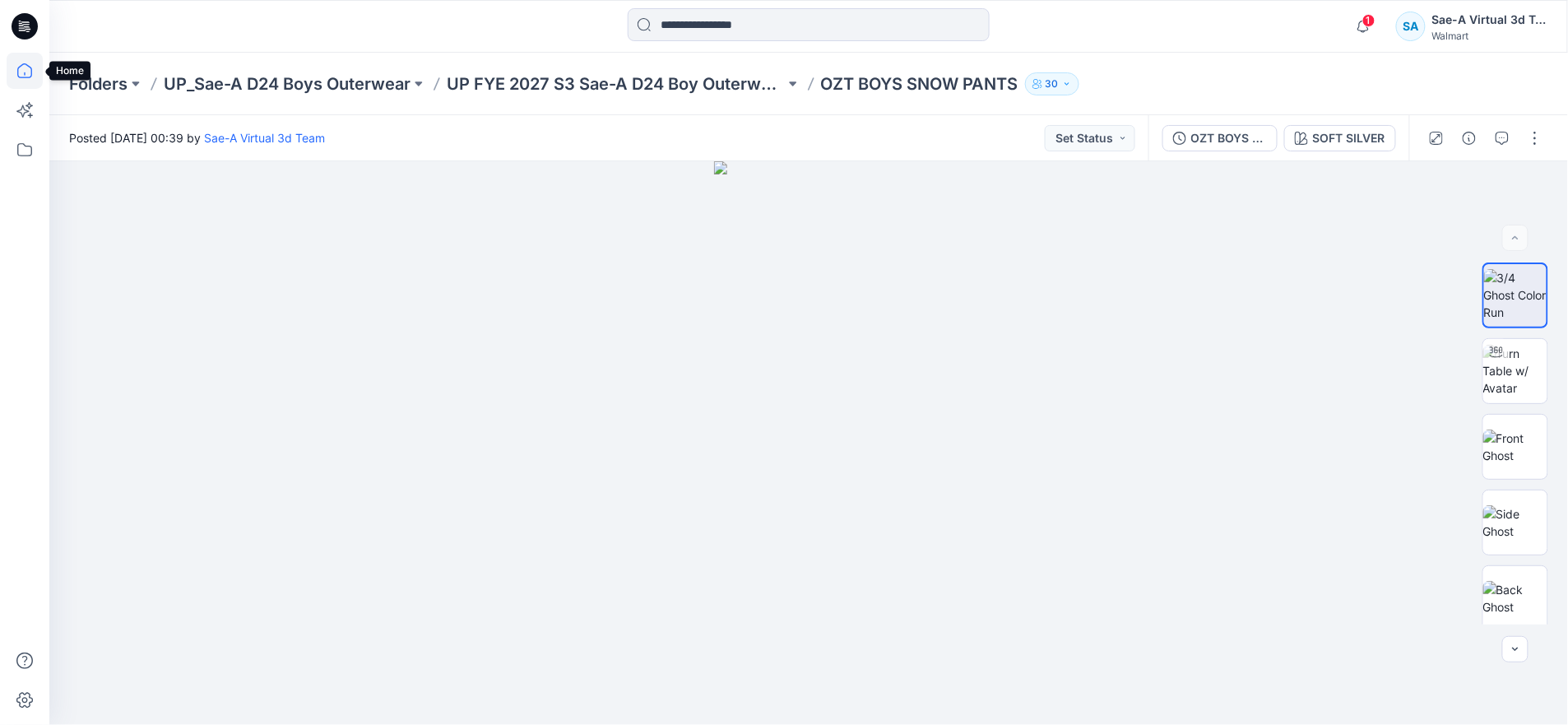
click at [19, 62] on icon at bounding box center [24, 70] width 36 height 36
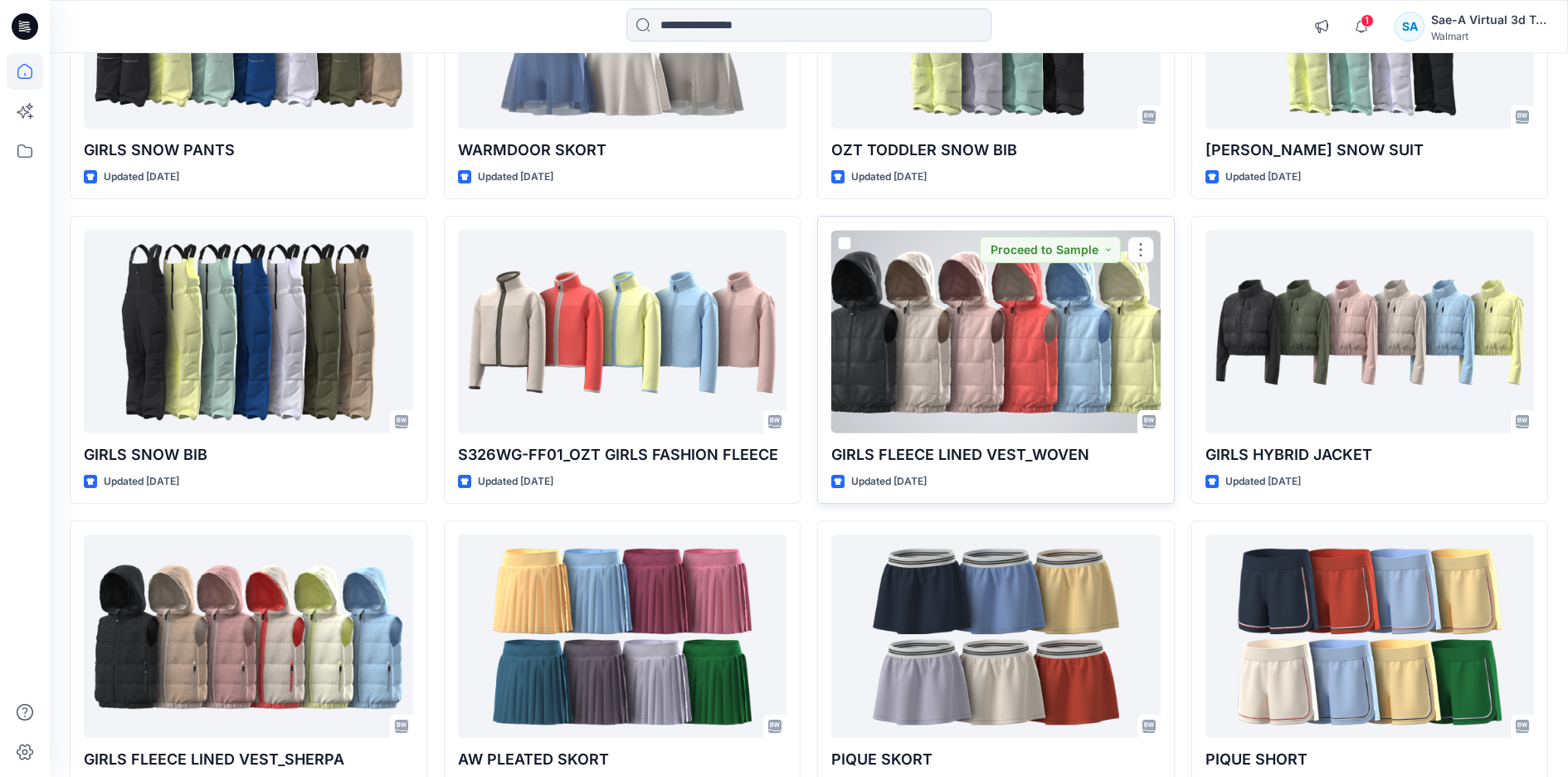
scroll to position [709, 0]
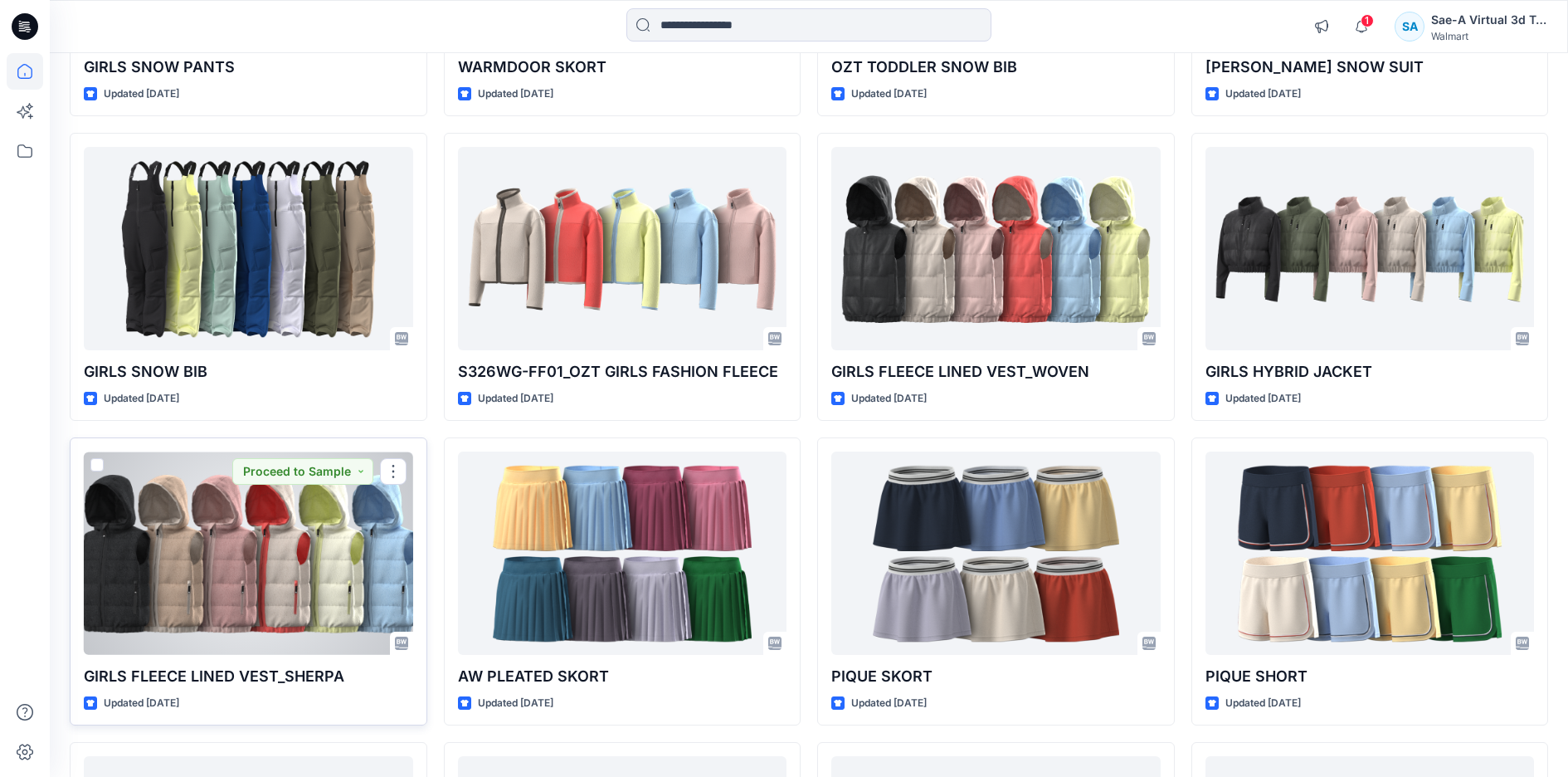
click at [348, 537] on div at bounding box center [249, 553] width 329 height 203
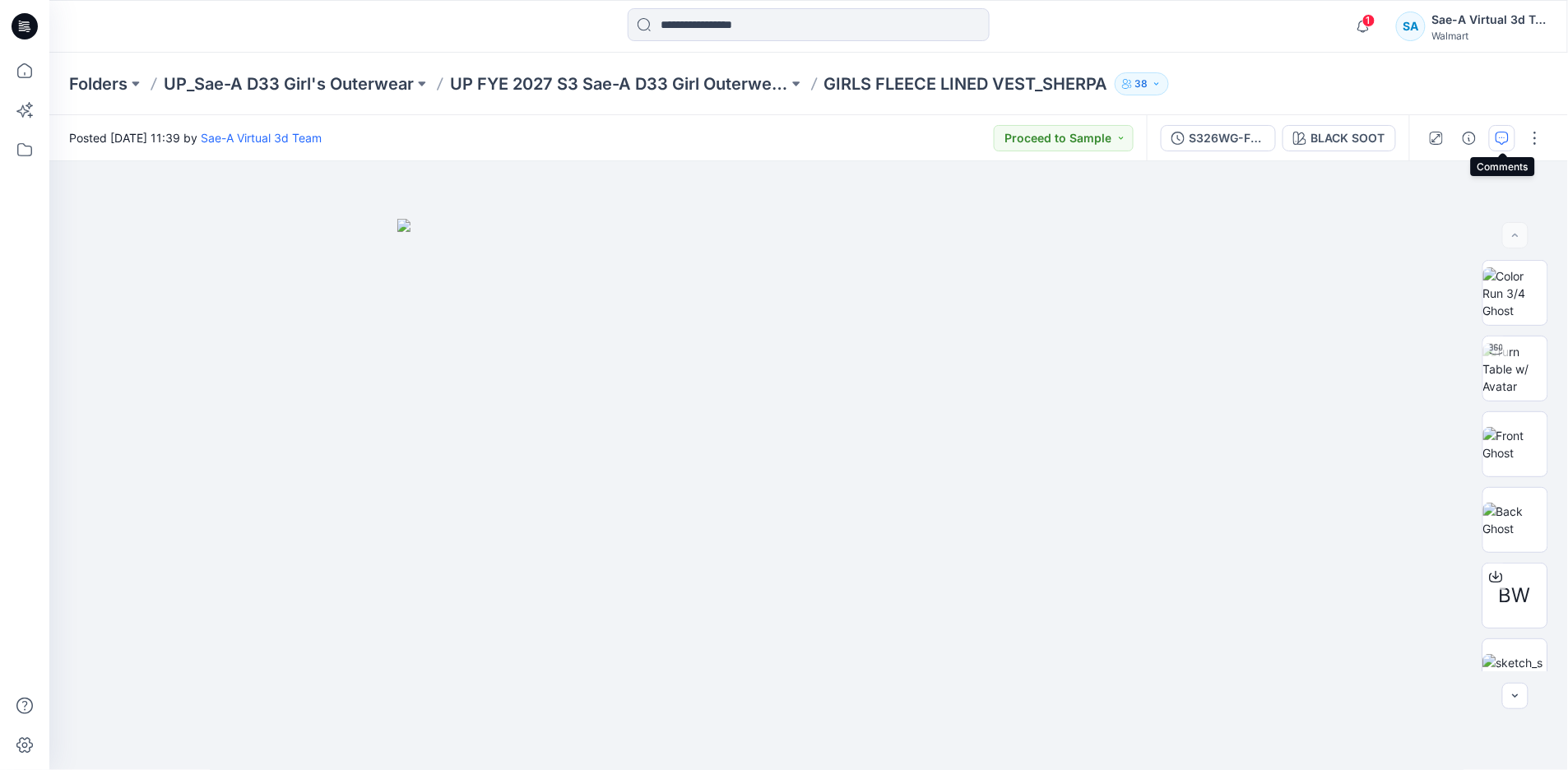
click at [1497, 142] on icon "button" at bounding box center [1502, 138] width 14 height 14
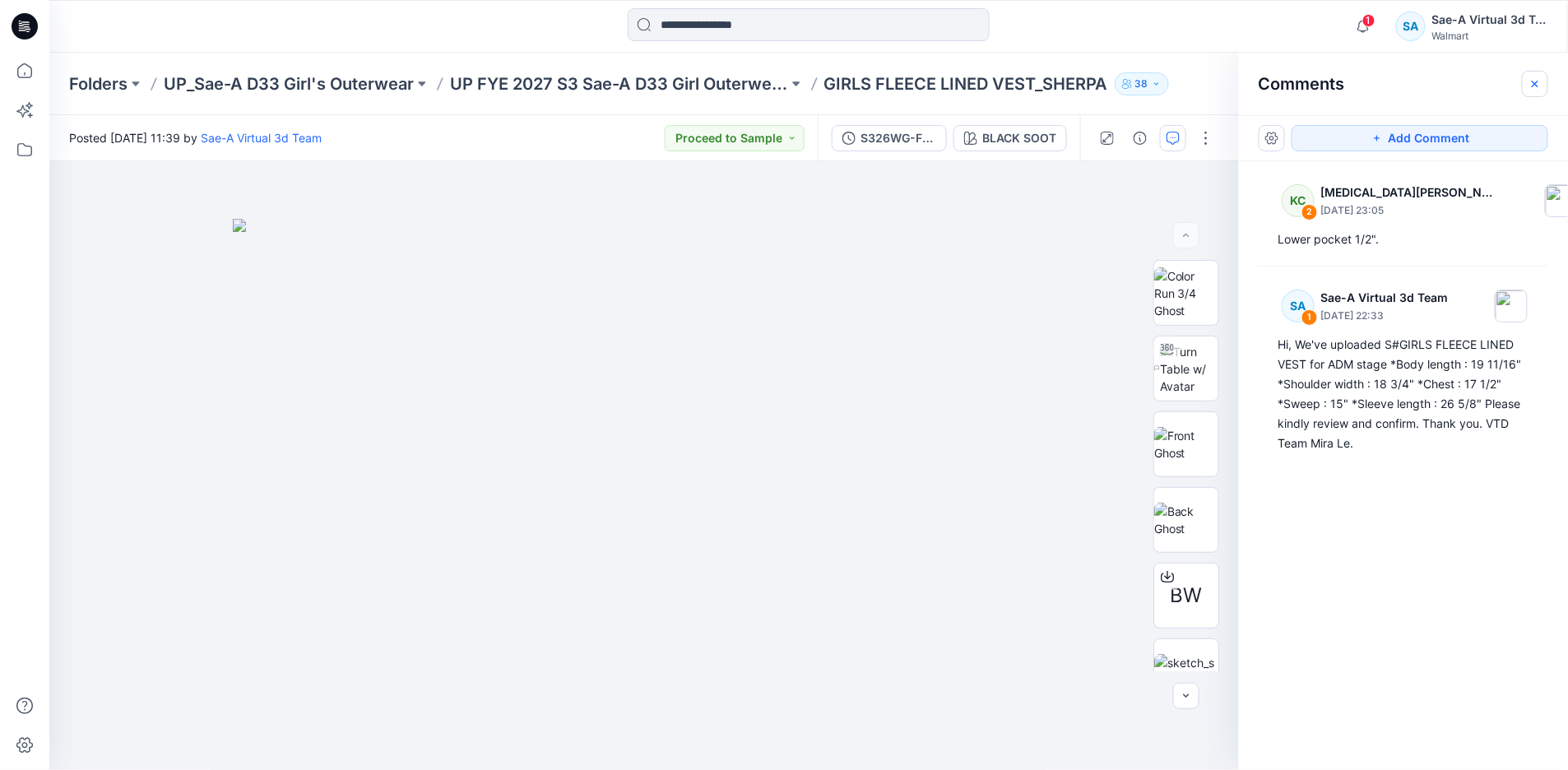
click at [1535, 83] on icon "button" at bounding box center [1535, 83] width 7 height 7
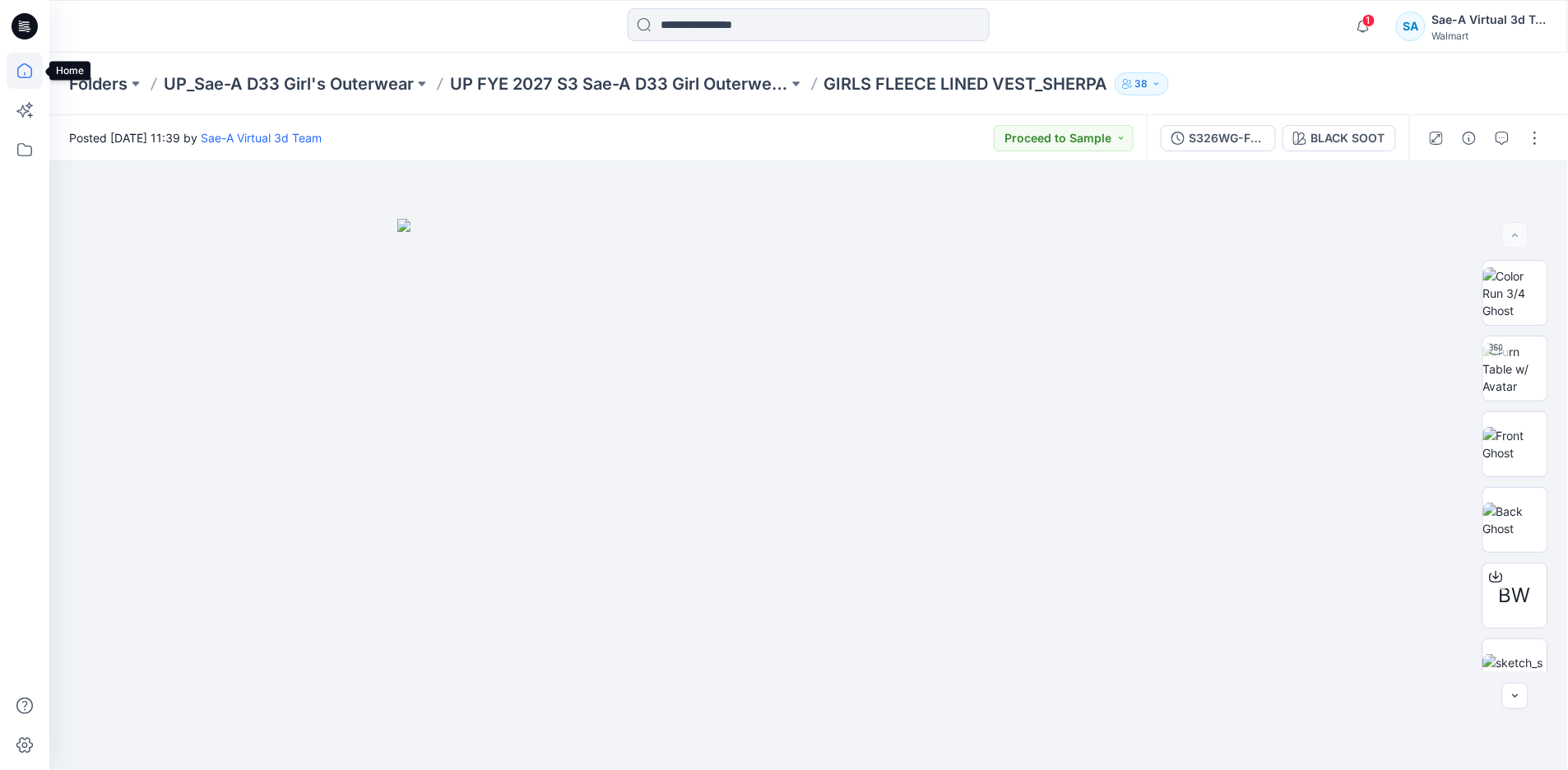
click at [21, 61] on icon at bounding box center [24, 70] width 36 height 36
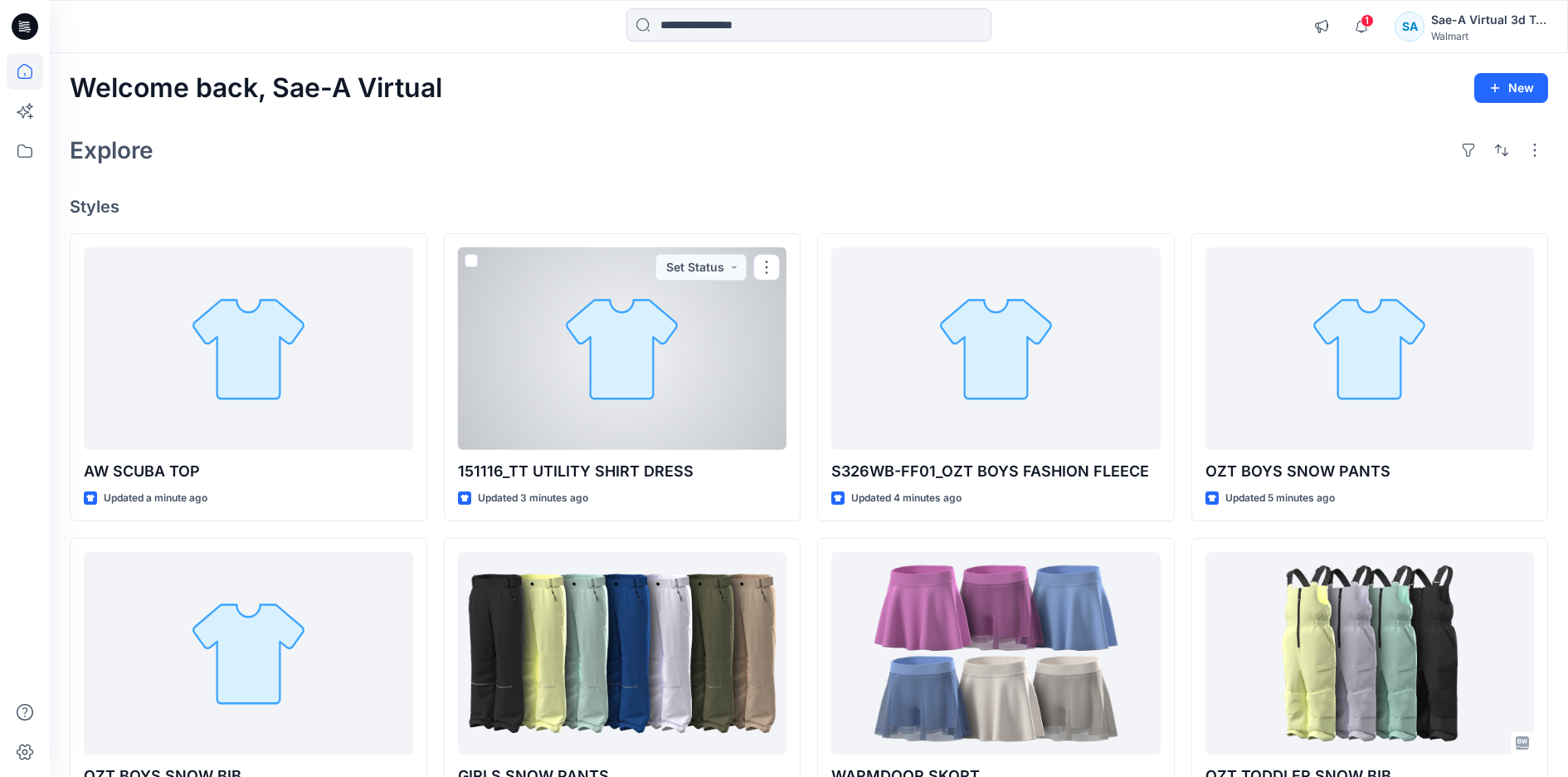
drag, startPoint x: 684, startPoint y: 410, endPoint x: 1218, endPoint y: 392, distance: 534.3
click at [684, 410] on div at bounding box center [623, 349] width 329 height 203
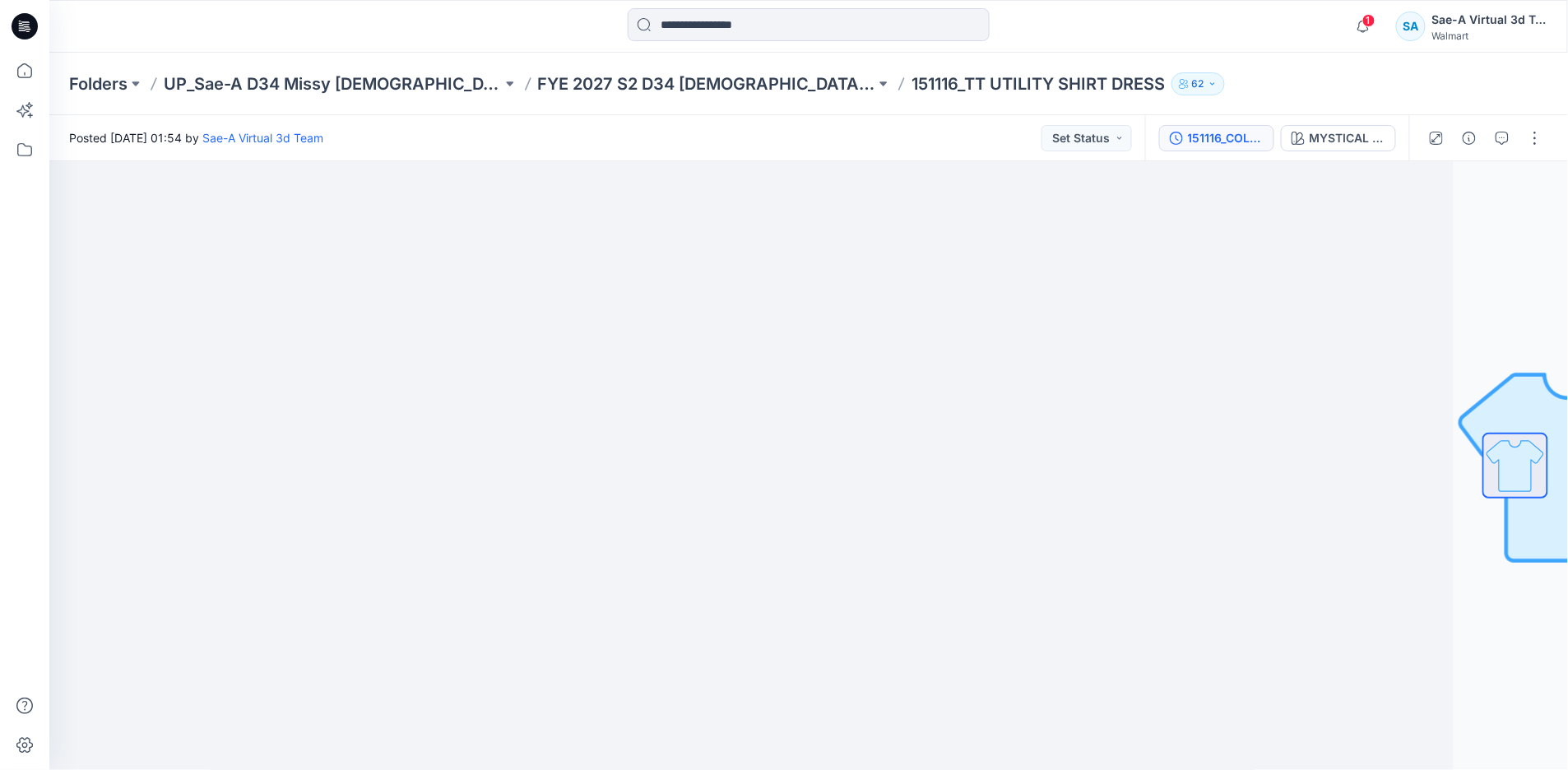
click at [1216, 133] on div "151116_COLORS" at bounding box center [1226, 138] width 75 height 18
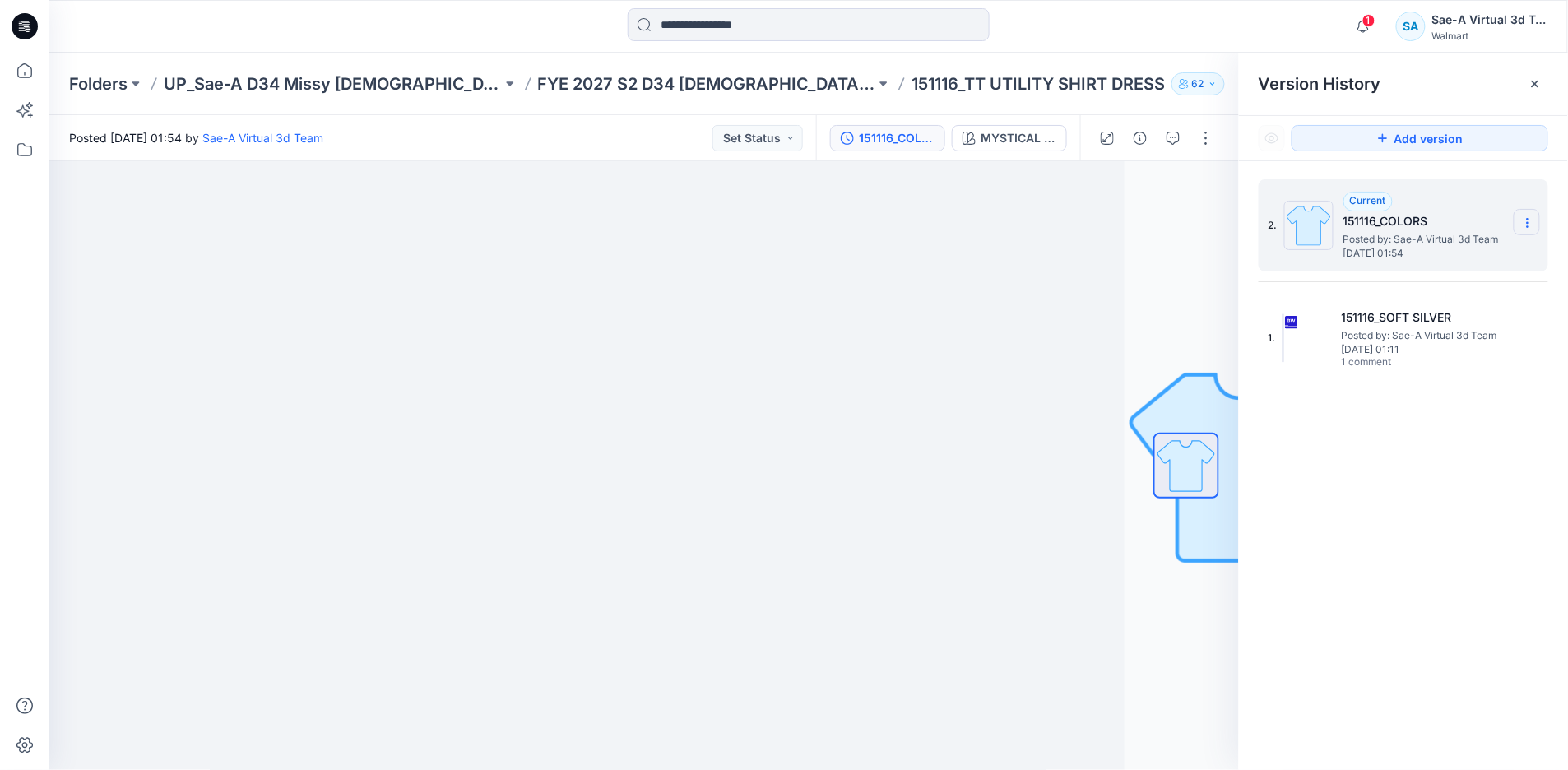
click at [1521, 215] on section at bounding box center [1526, 221] width 26 height 26
click at [1473, 325] on div "Delete Version" at bounding box center [1439, 328] width 190 height 33
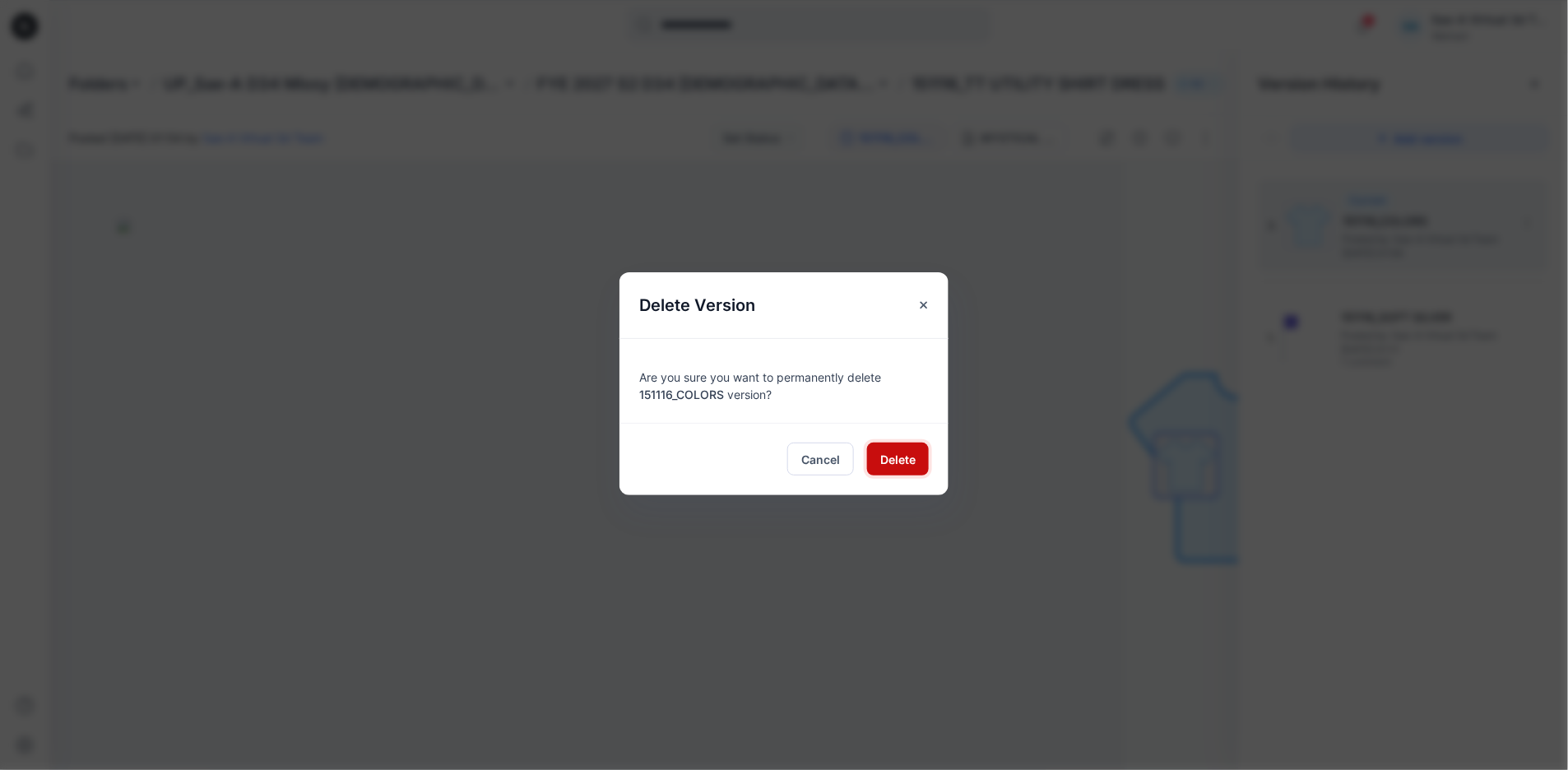
click at [894, 447] on button "Delete" at bounding box center [898, 459] width 62 height 33
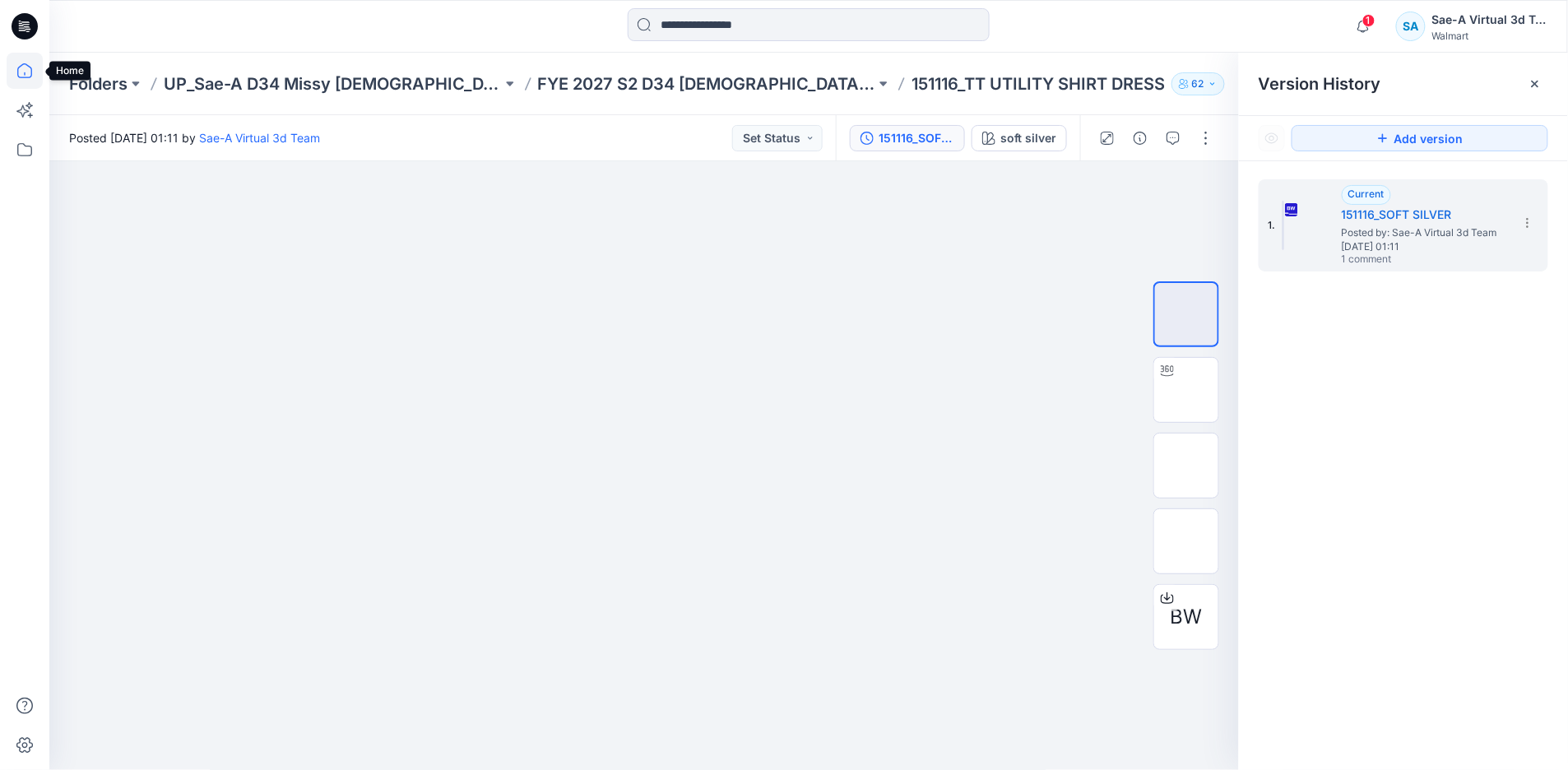
click at [25, 80] on icon at bounding box center [24, 70] width 36 height 36
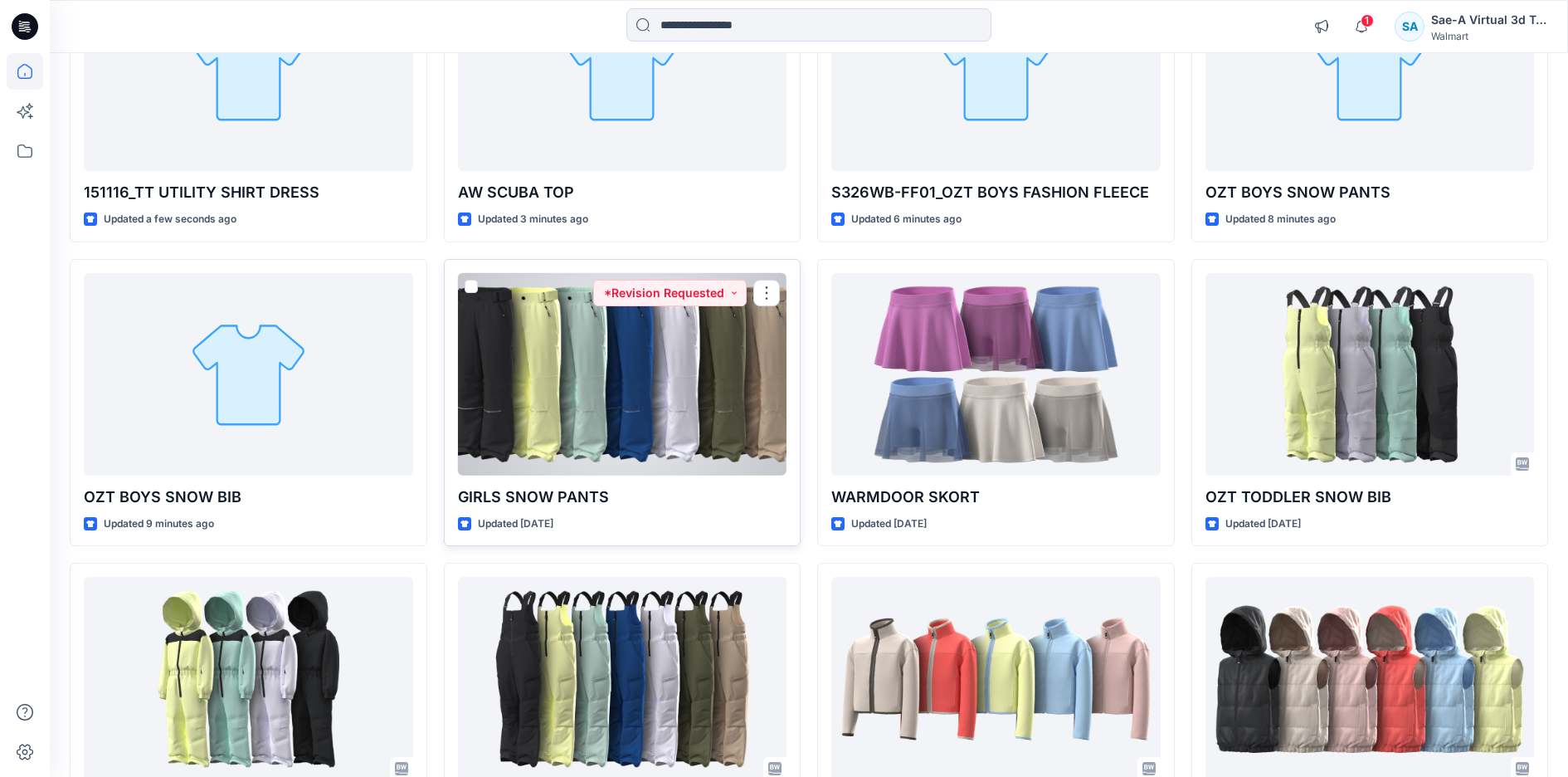
scroll to position [432, 0]
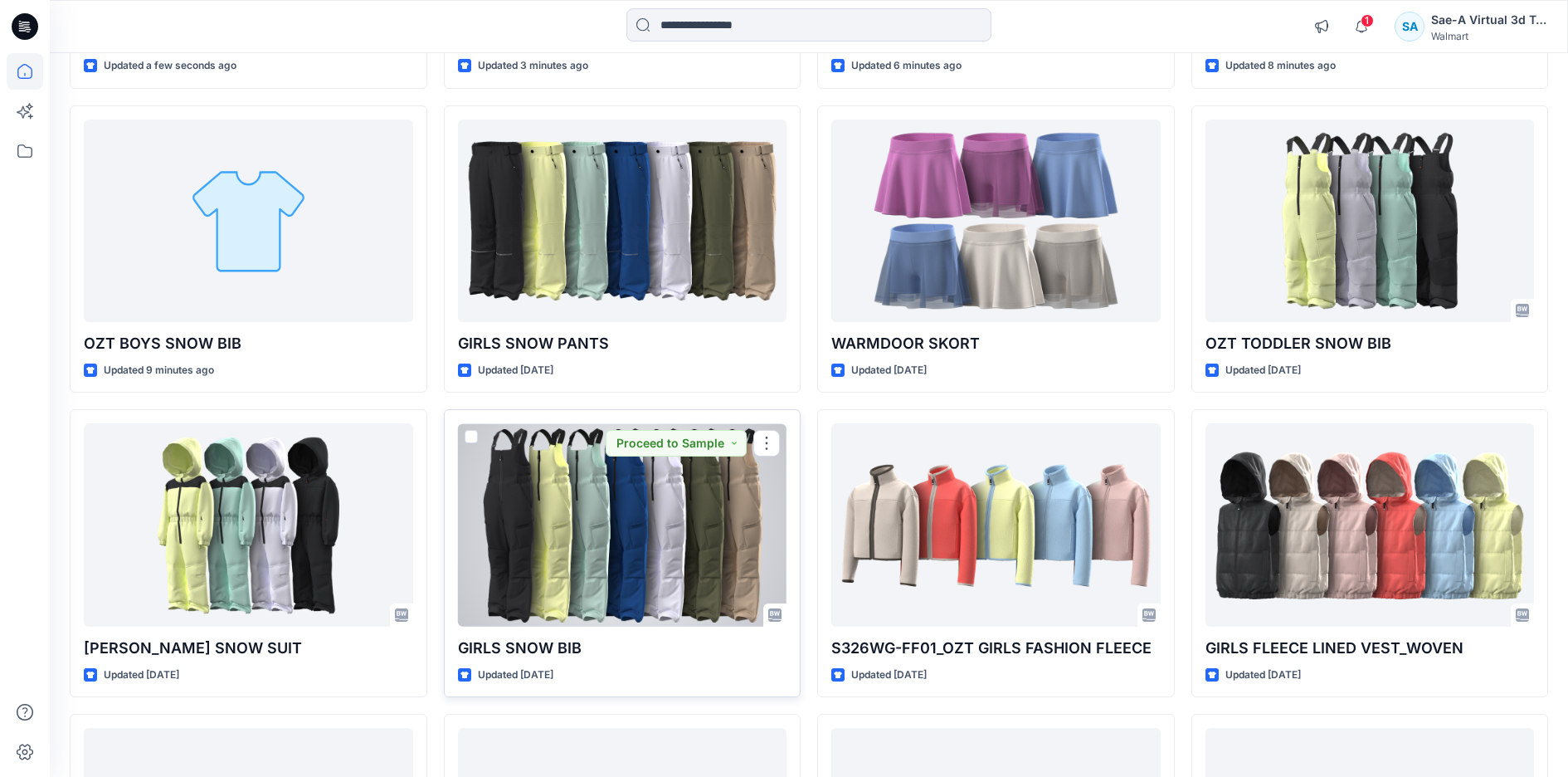
click at [684, 537] on div at bounding box center [623, 524] width 329 height 203
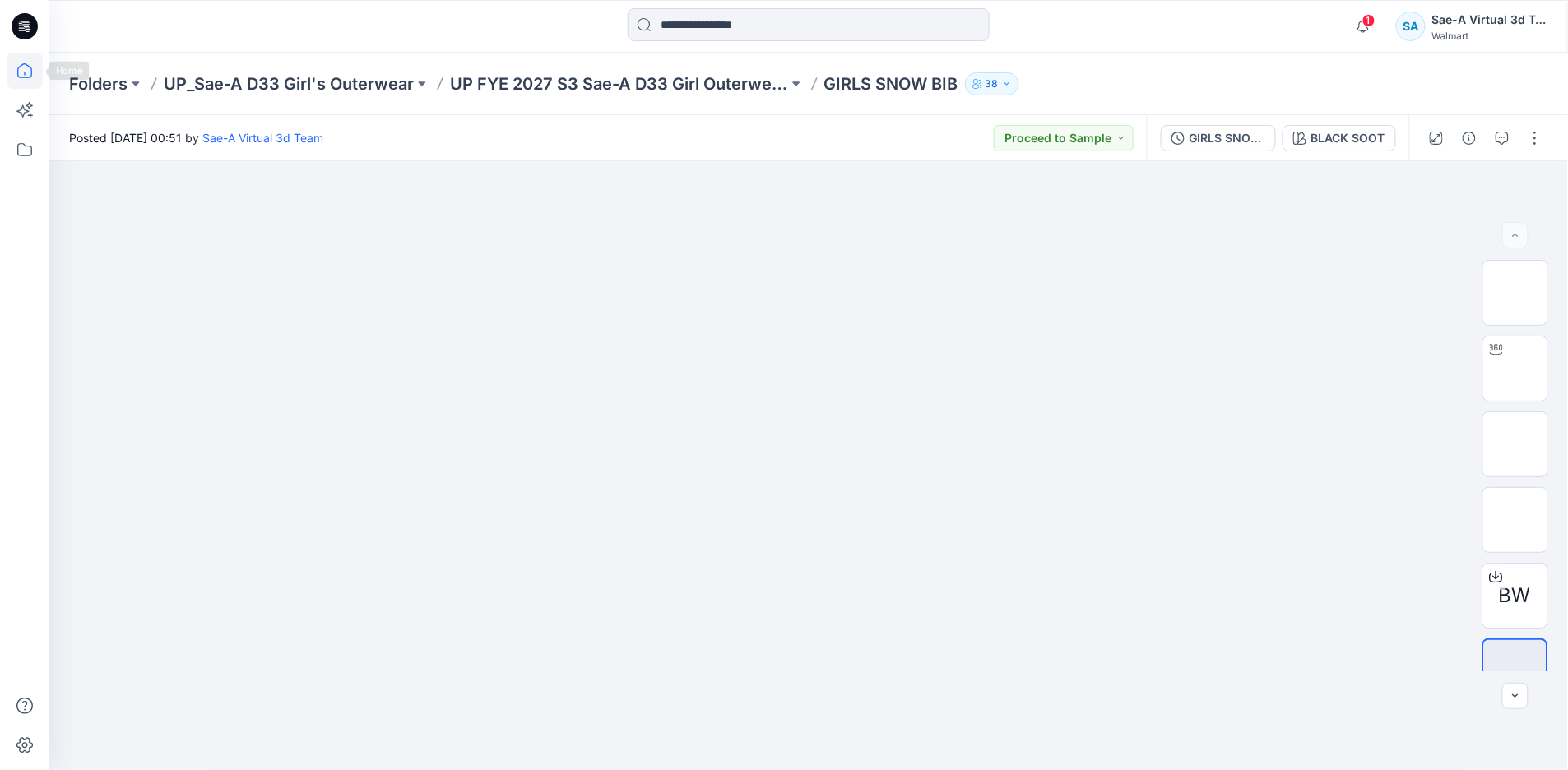
click at [26, 69] on icon at bounding box center [24, 70] width 36 height 36
